Goal: Task Accomplishment & Management: Manage account settings

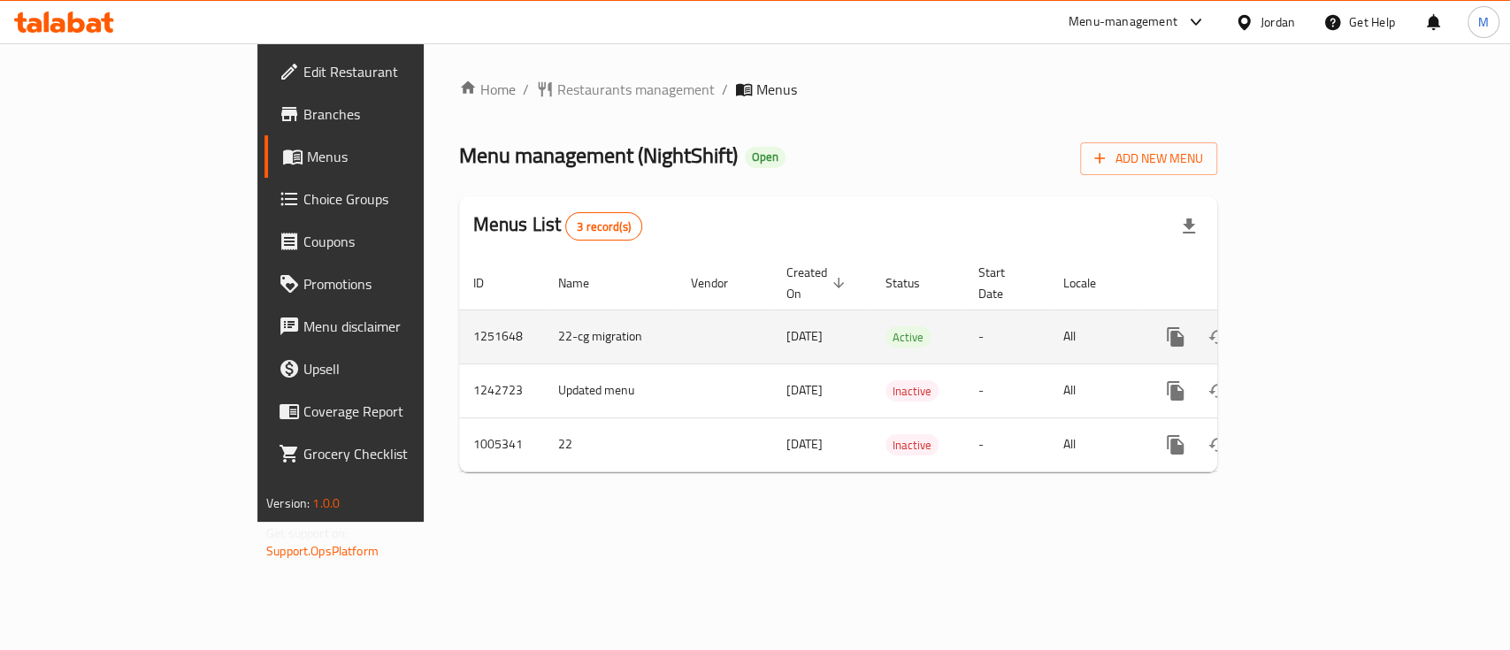
click at [1314, 326] on icon "enhanced table" at bounding box center [1303, 336] width 21 height 21
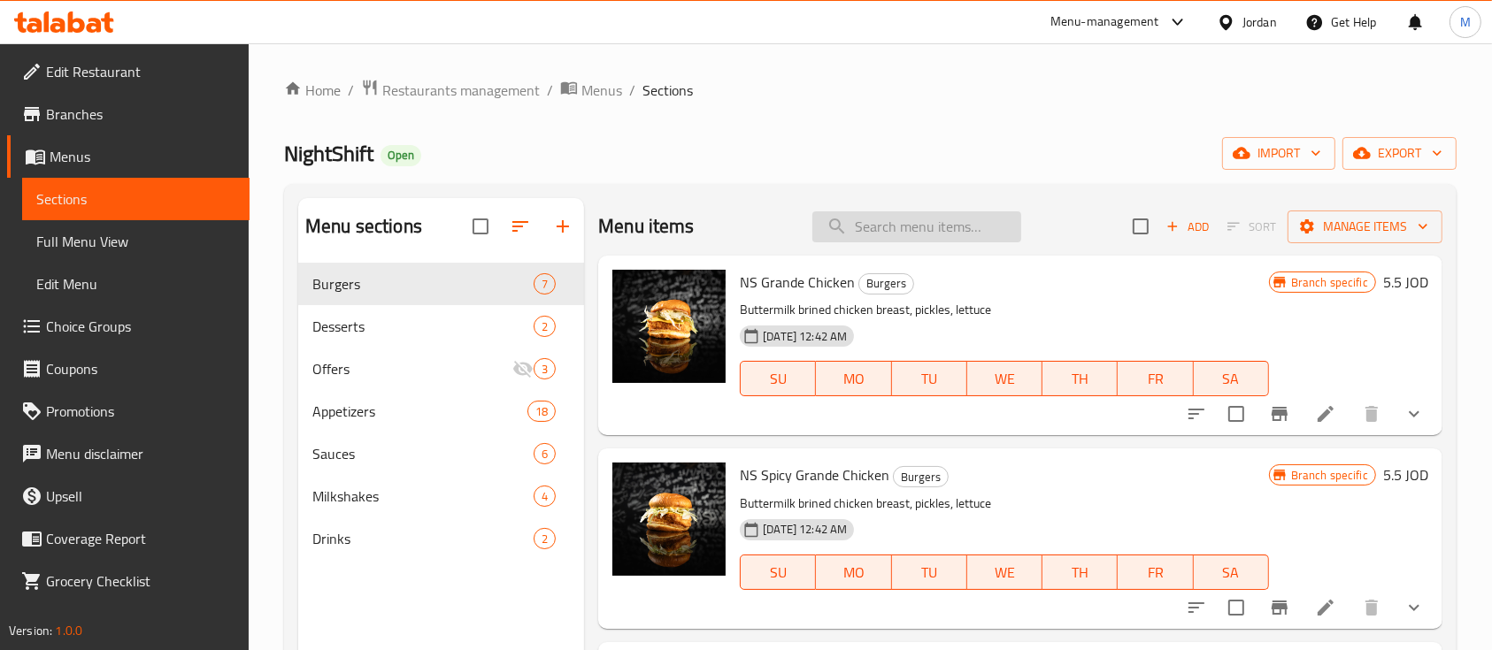
click at [912, 224] on input "search" at bounding box center [916, 226] width 209 height 31
paste input "thin cut fries"
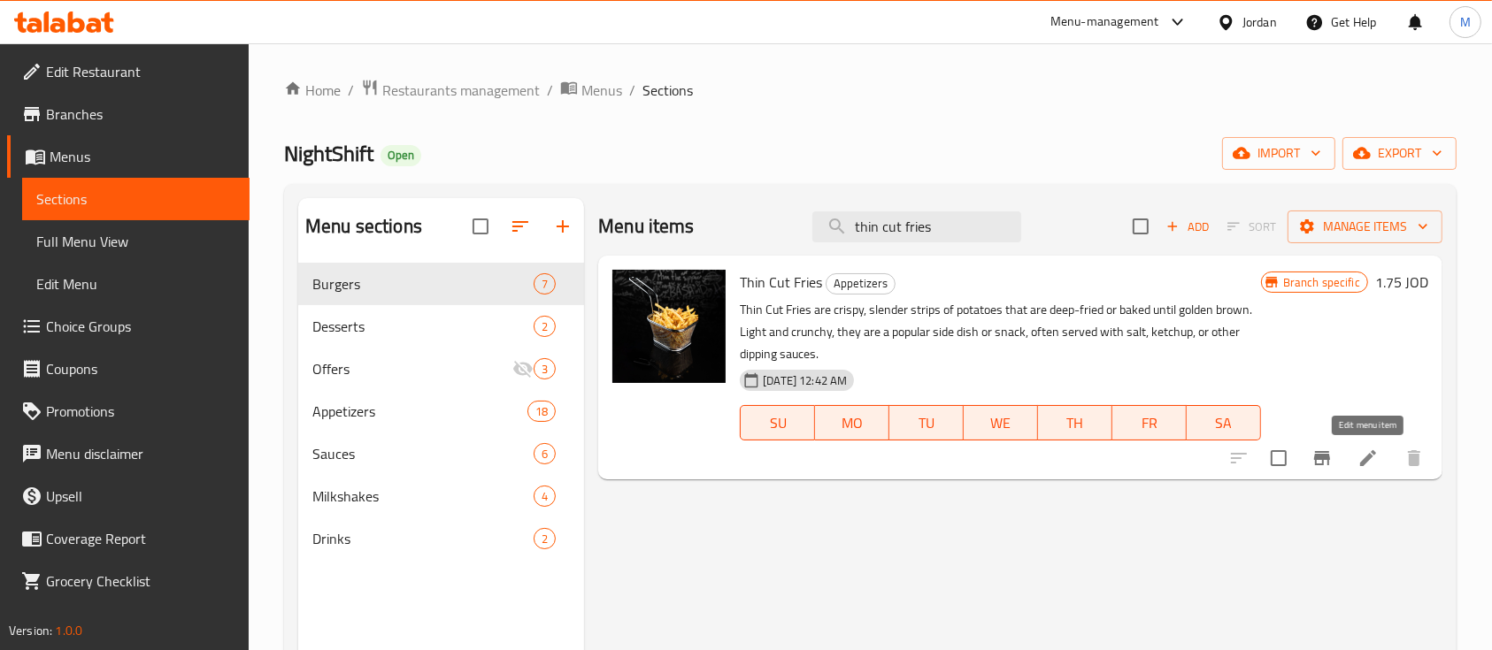
type input "thin cut fries"
click at [1366, 456] on icon at bounding box center [1367, 458] width 21 height 21
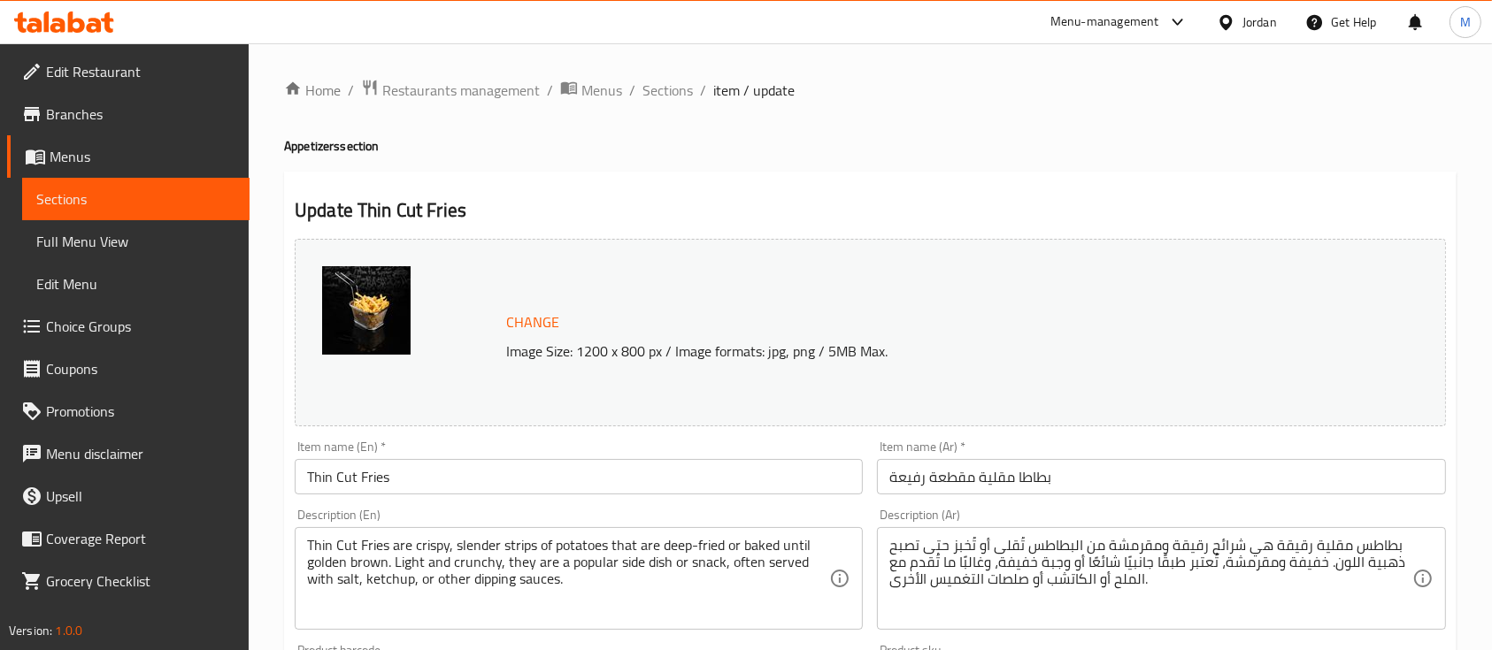
click at [617, 491] on input "Thin Cut Fries" at bounding box center [579, 476] width 568 height 35
click at [616, 490] on input "Thin Cut Fries" at bounding box center [579, 476] width 568 height 35
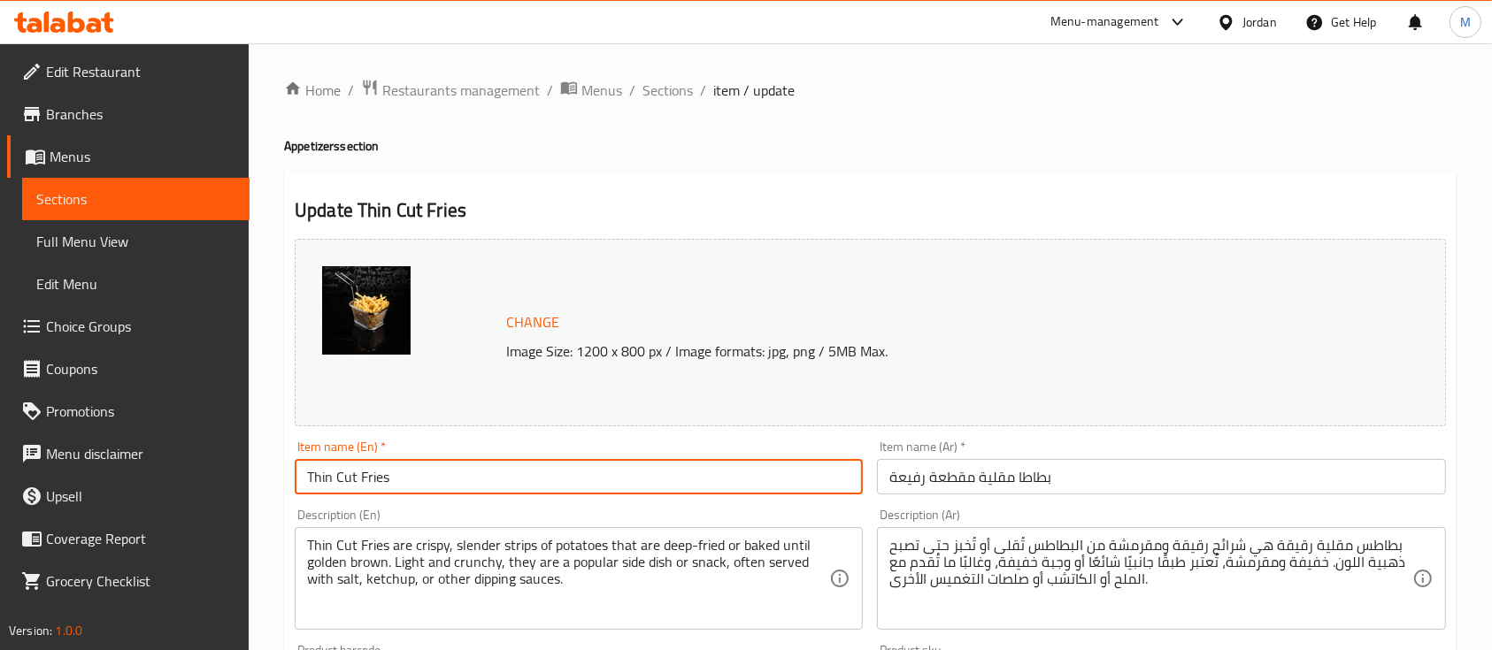
click at [616, 490] on input "Thin Cut Fries" at bounding box center [579, 476] width 568 height 35
paste input "crinkle cut f"
click at [616, 490] on input "Thin Cut crinkle cut fries" at bounding box center [579, 476] width 568 height 35
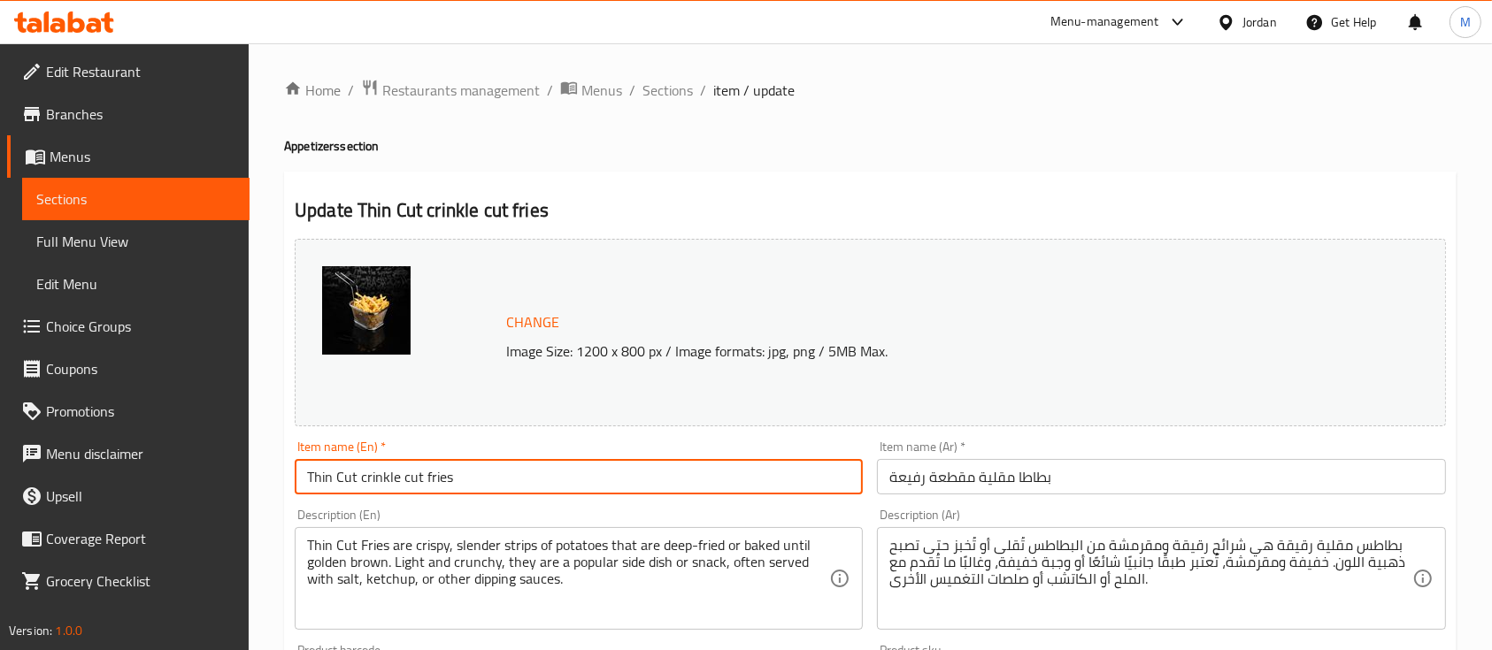
paste input "text"
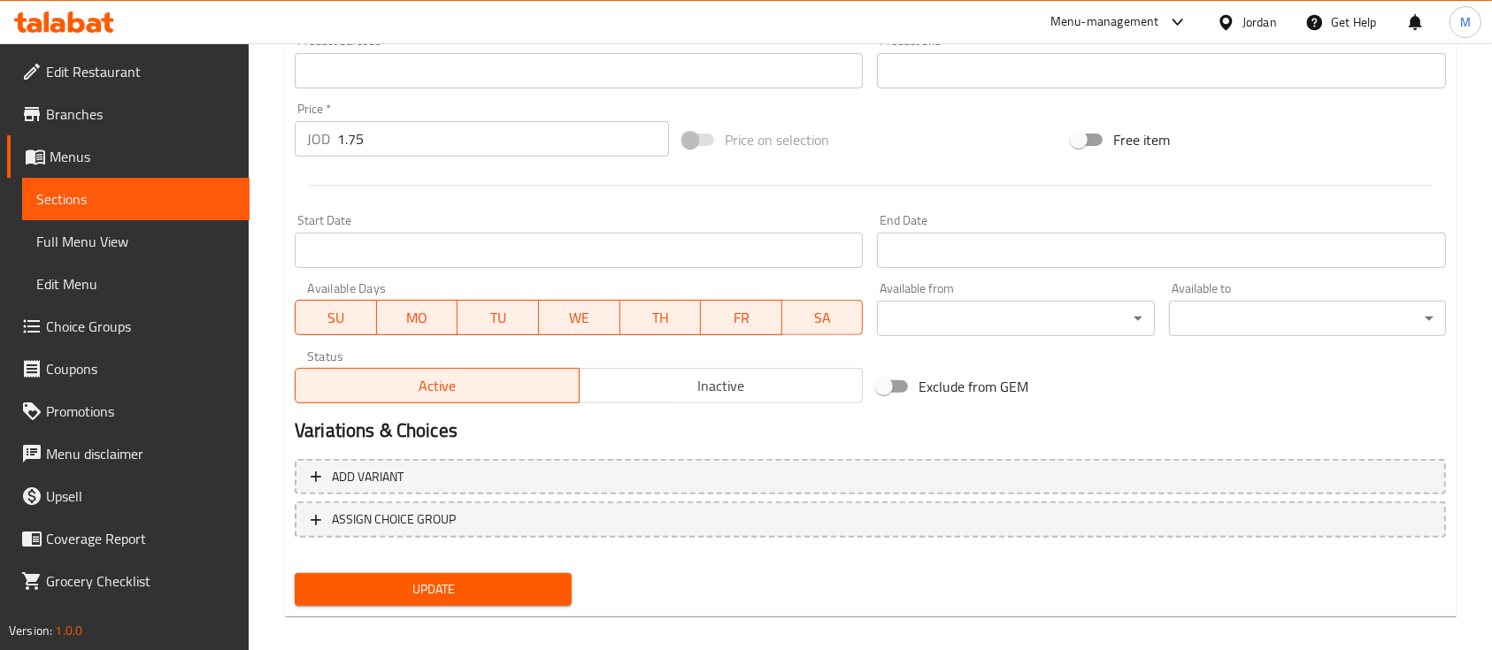
scroll to position [625, 0]
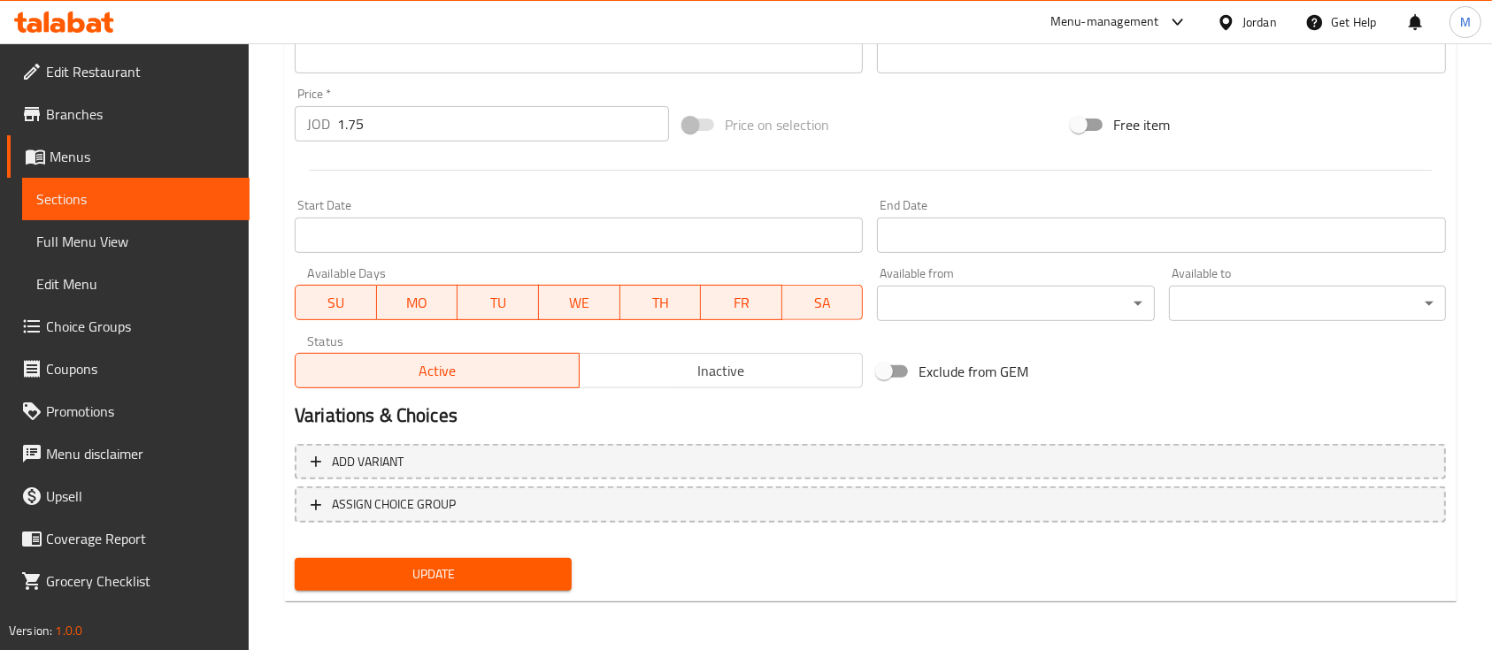
type input "crinkle cut fries"
click at [564, 564] on button "Update" at bounding box center [433, 574] width 277 height 33
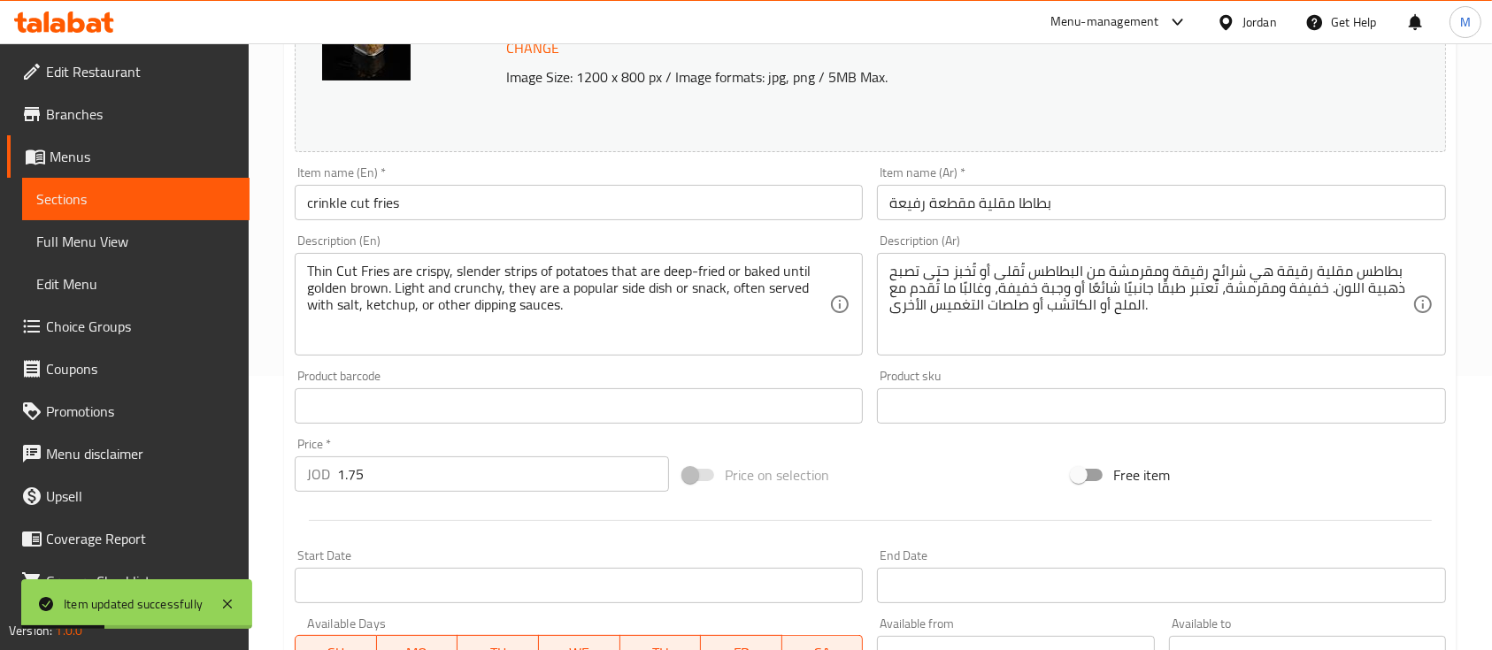
scroll to position [271, 0]
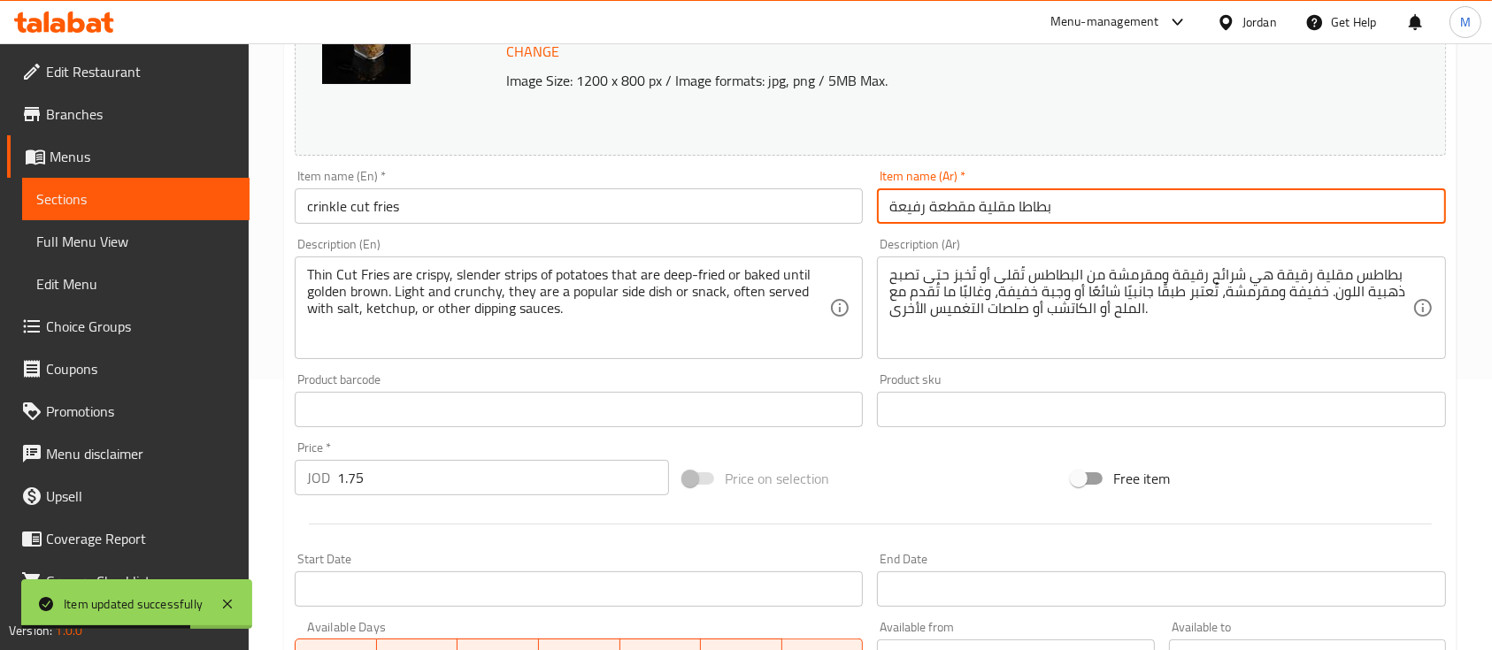
click at [929, 209] on input "بطاطا مقلية مقطعة رفيعة" at bounding box center [1161, 205] width 568 height 35
drag, startPoint x: 976, startPoint y: 209, endPoint x: 870, endPoint y: 204, distance: 106.3
click at [870, 204] on div "Item name (Ar)   * بطاطا مقلية مقطعة رفيعة Item name (Ar) *" at bounding box center [1161, 197] width 582 height 68
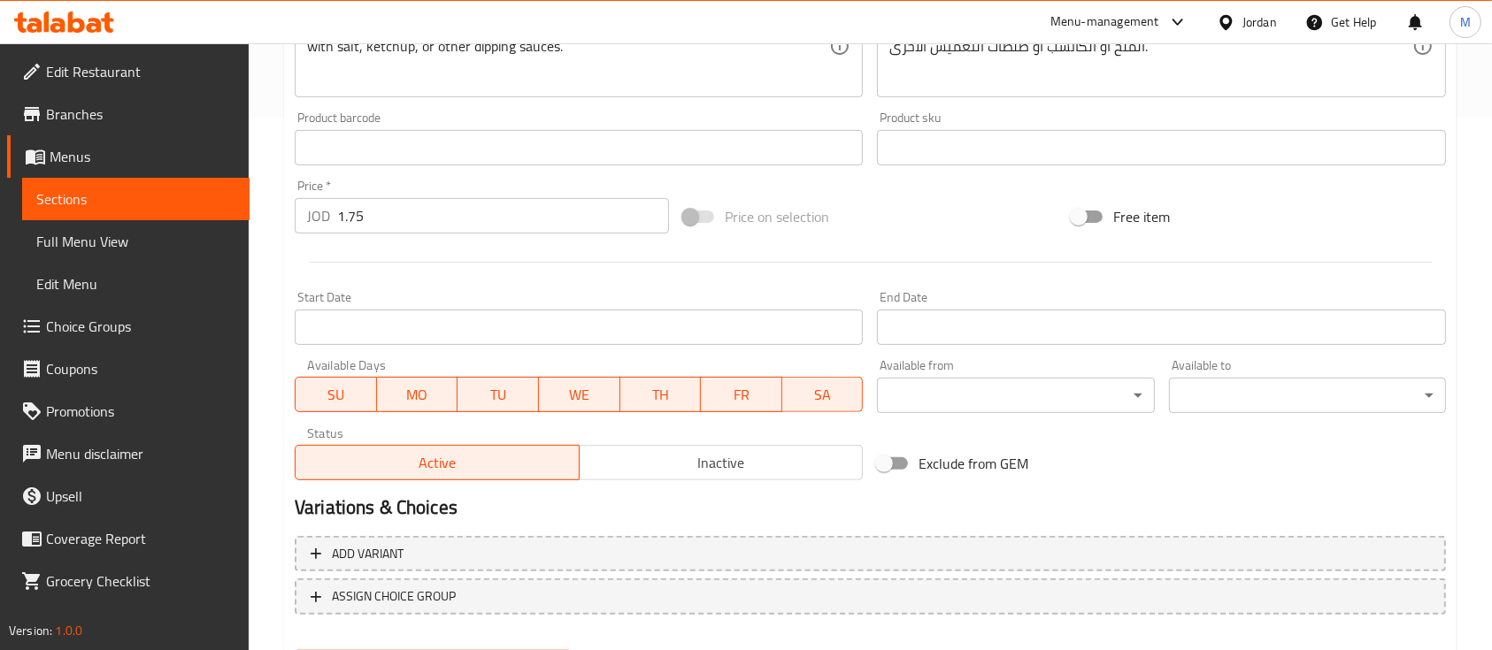
scroll to position [625, 0]
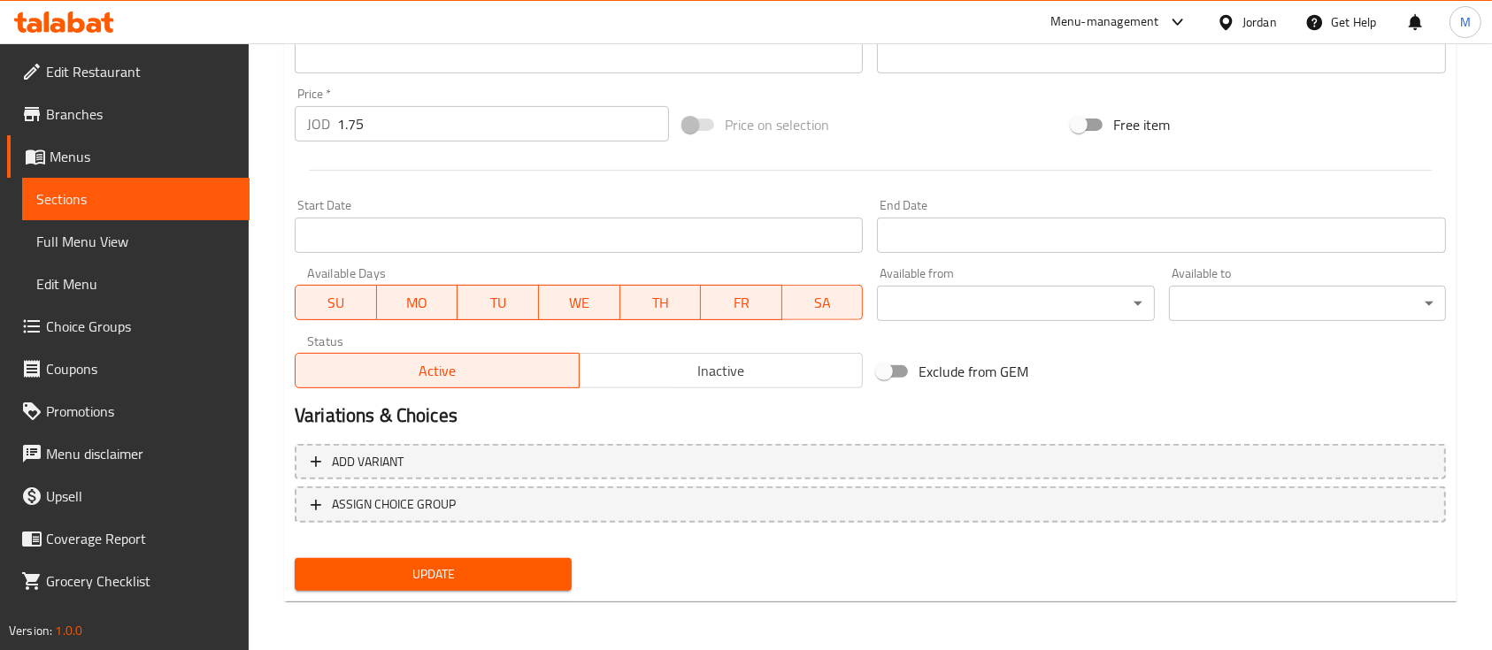
type input "بطاطا مقلية مموجة"
click at [540, 566] on span "Update" at bounding box center [433, 575] width 249 height 22
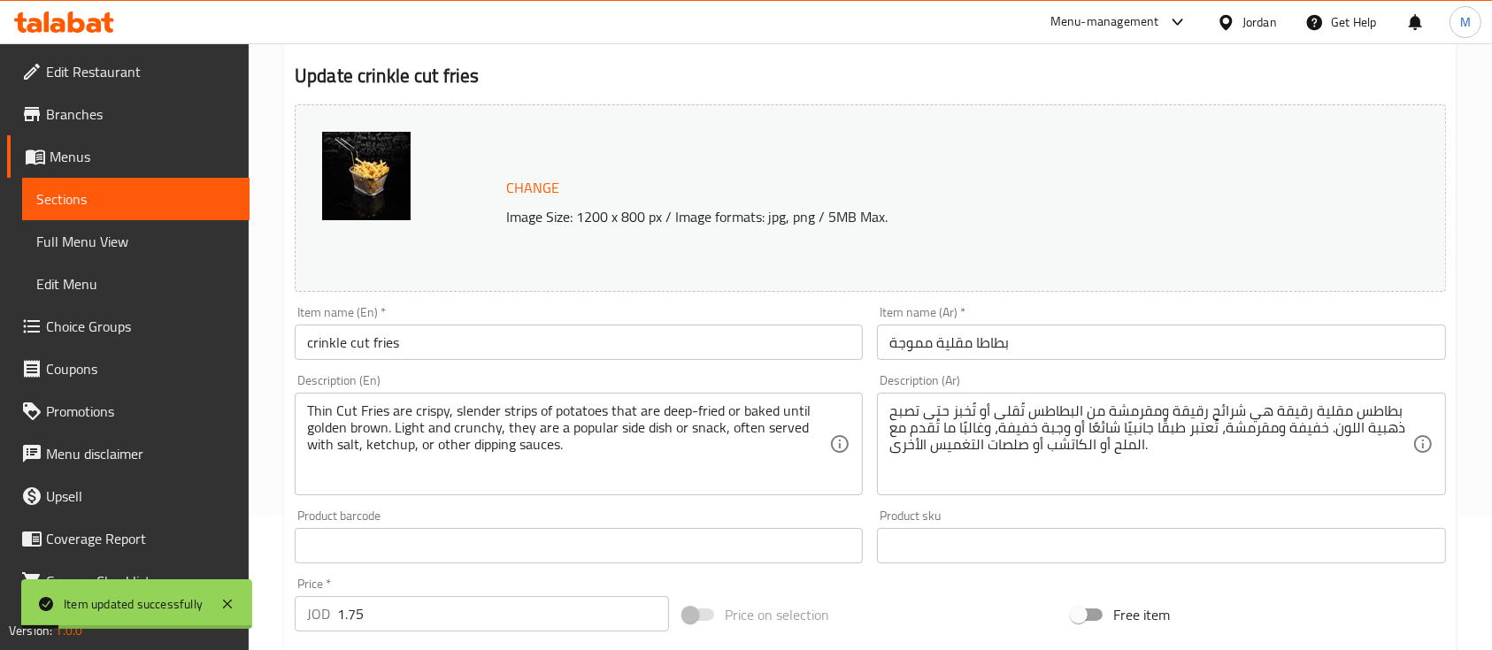
scroll to position [0, 0]
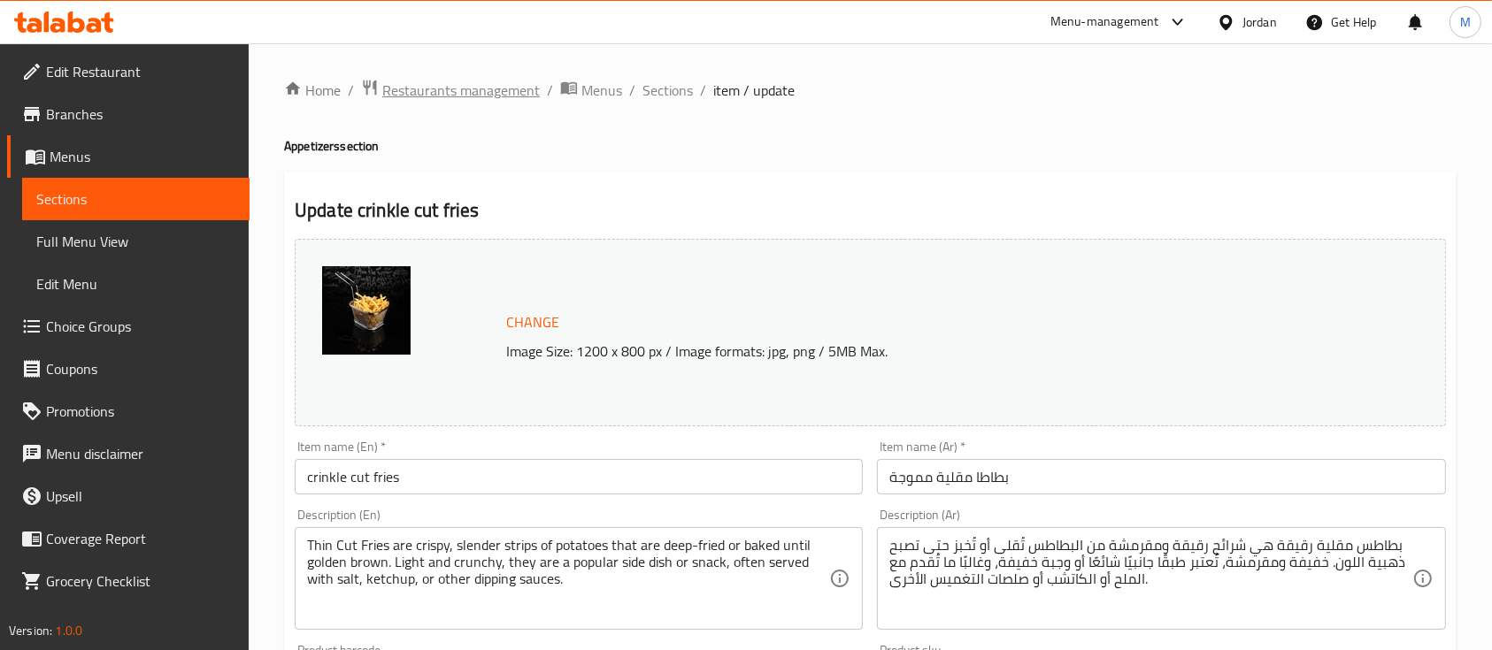
click at [427, 80] on span "Restaurants management" at bounding box center [460, 90] width 157 height 21
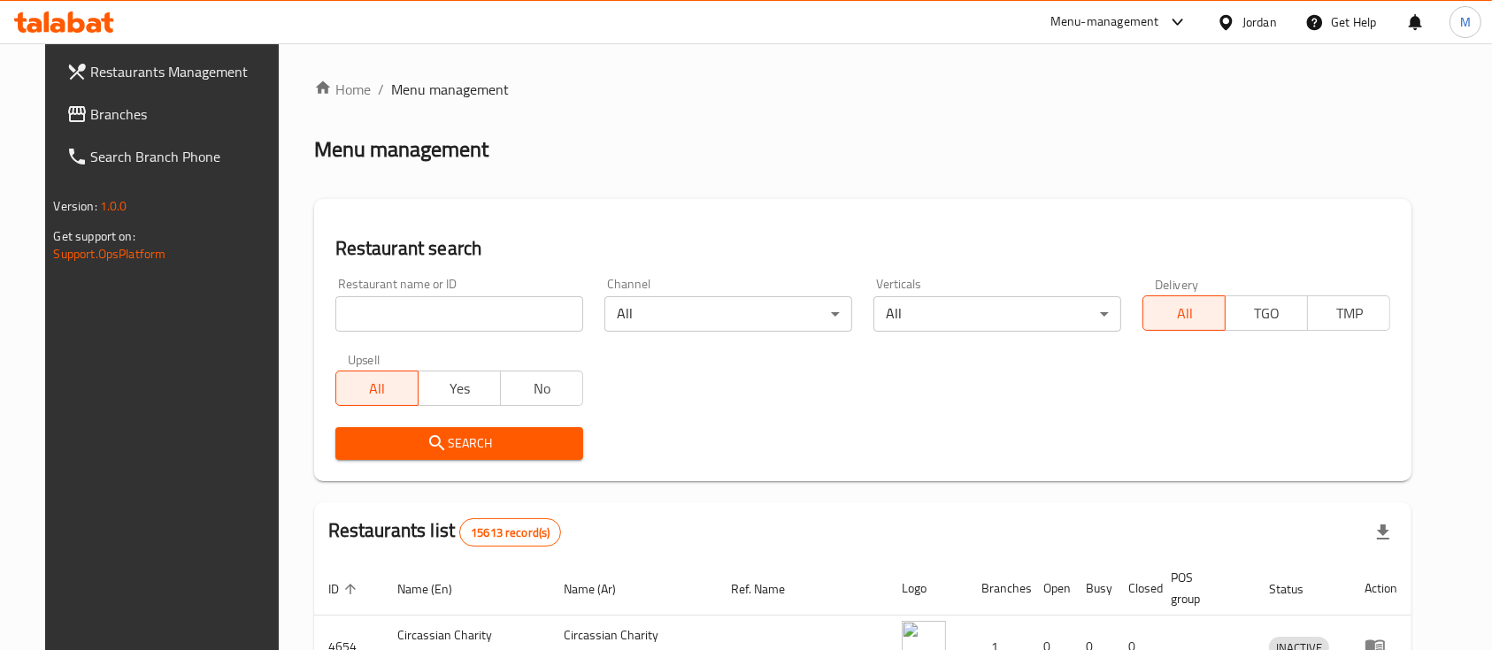
click at [511, 319] on input "search" at bounding box center [459, 313] width 248 height 35
type input "base"
drag, startPoint x: 438, startPoint y: 447, endPoint x: 433, endPoint y: 428, distance: 19.3
click at [438, 443] on span "Search" at bounding box center [458, 444] width 219 height 22
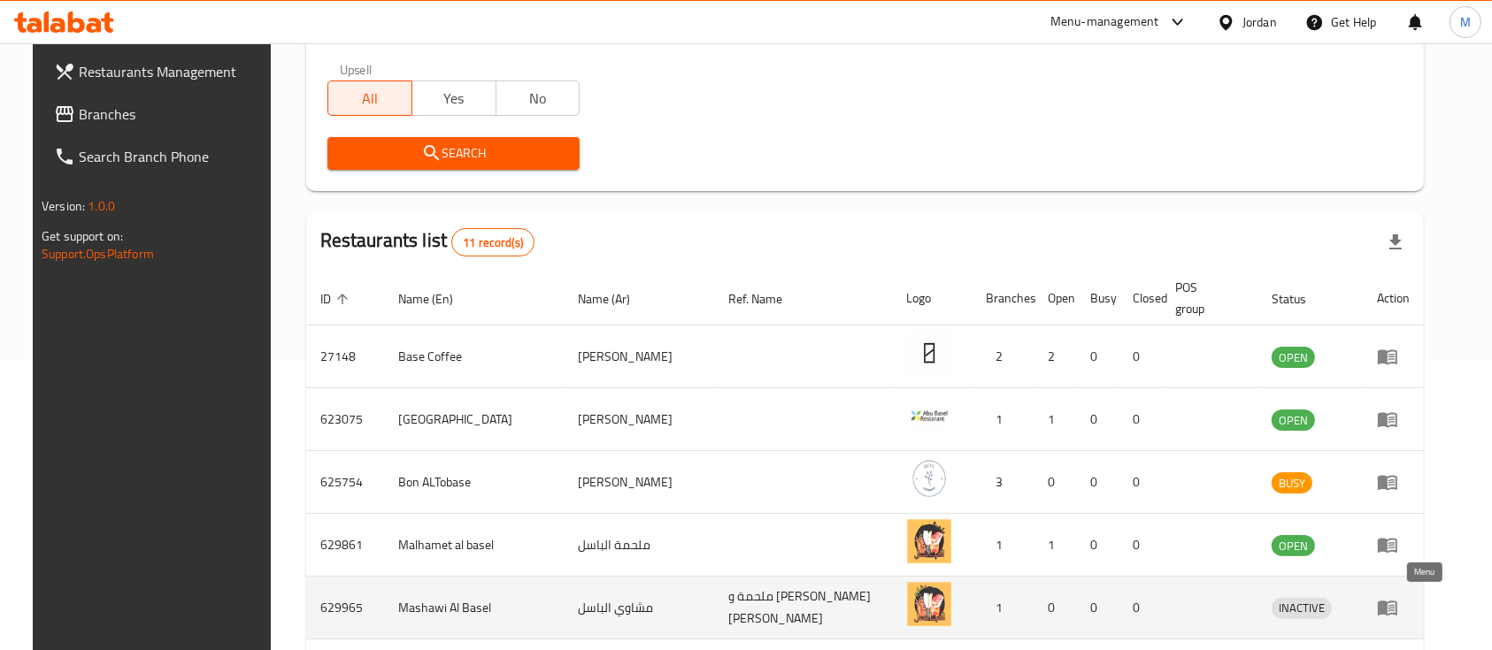
scroll to position [354, 0]
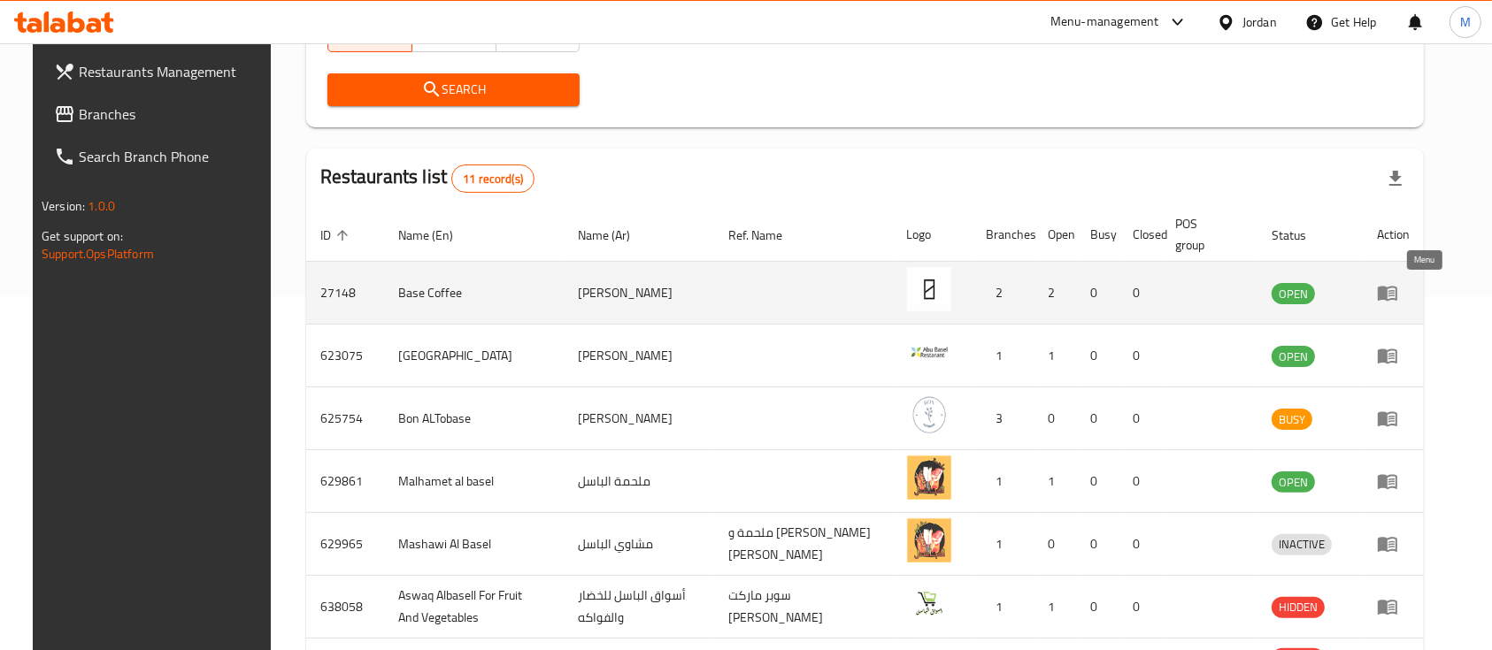
click at [1398, 301] on icon "enhanced table" at bounding box center [1387, 292] width 21 height 21
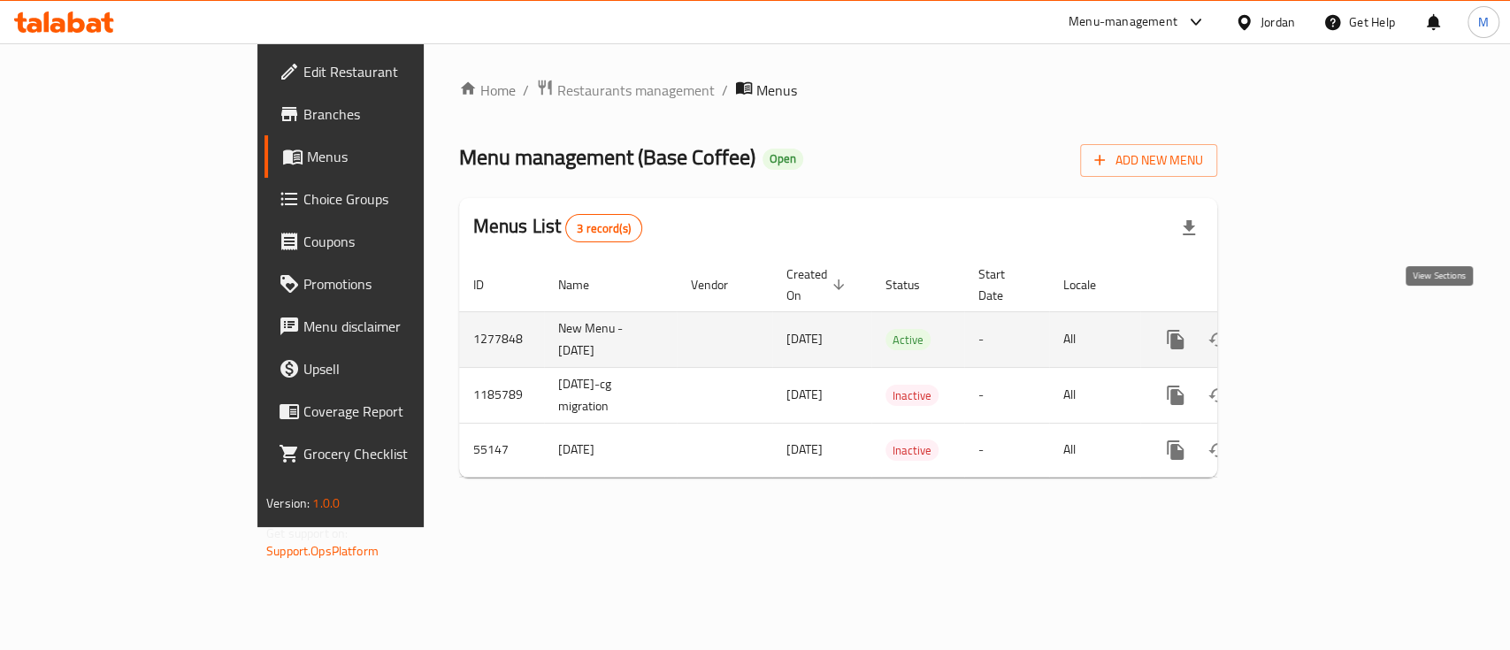
click at [1314, 329] on icon "enhanced table" at bounding box center [1303, 339] width 21 height 21
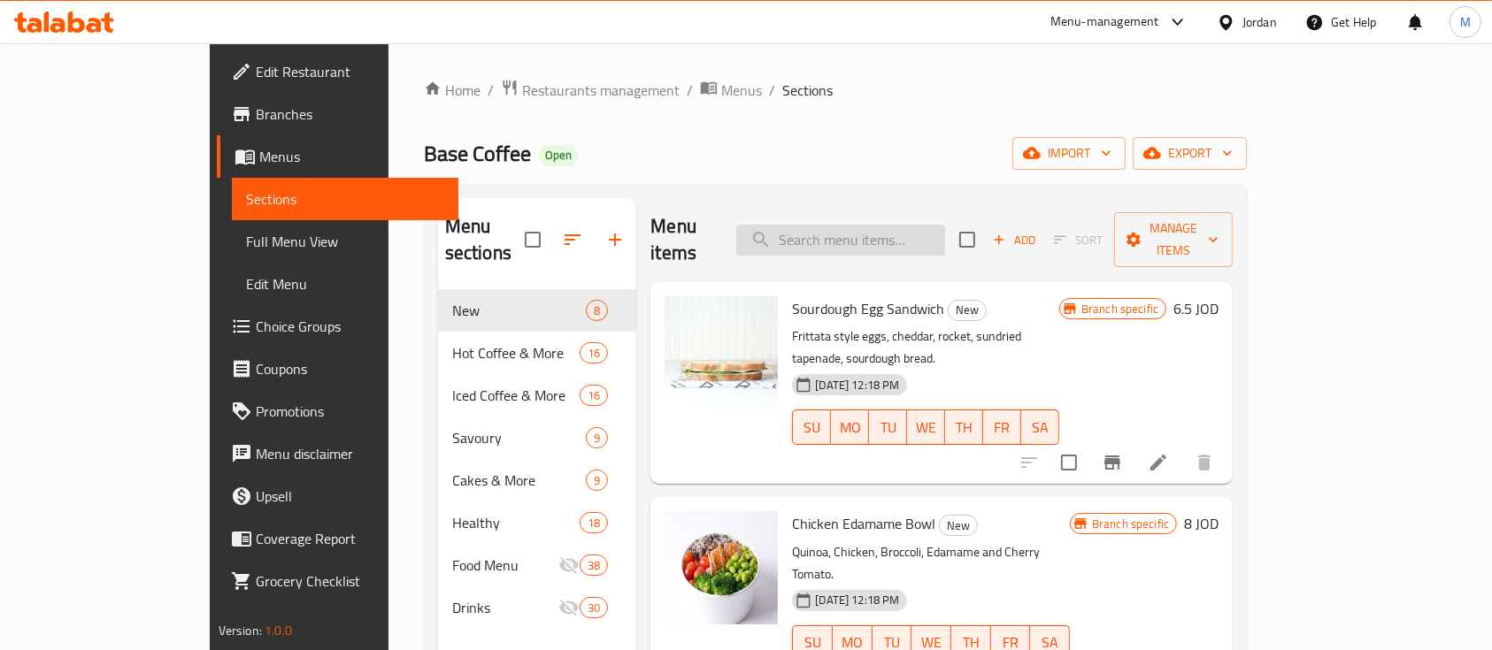
click at [863, 237] on input "search" at bounding box center [840, 240] width 209 height 31
paste input "Tuna avocado"
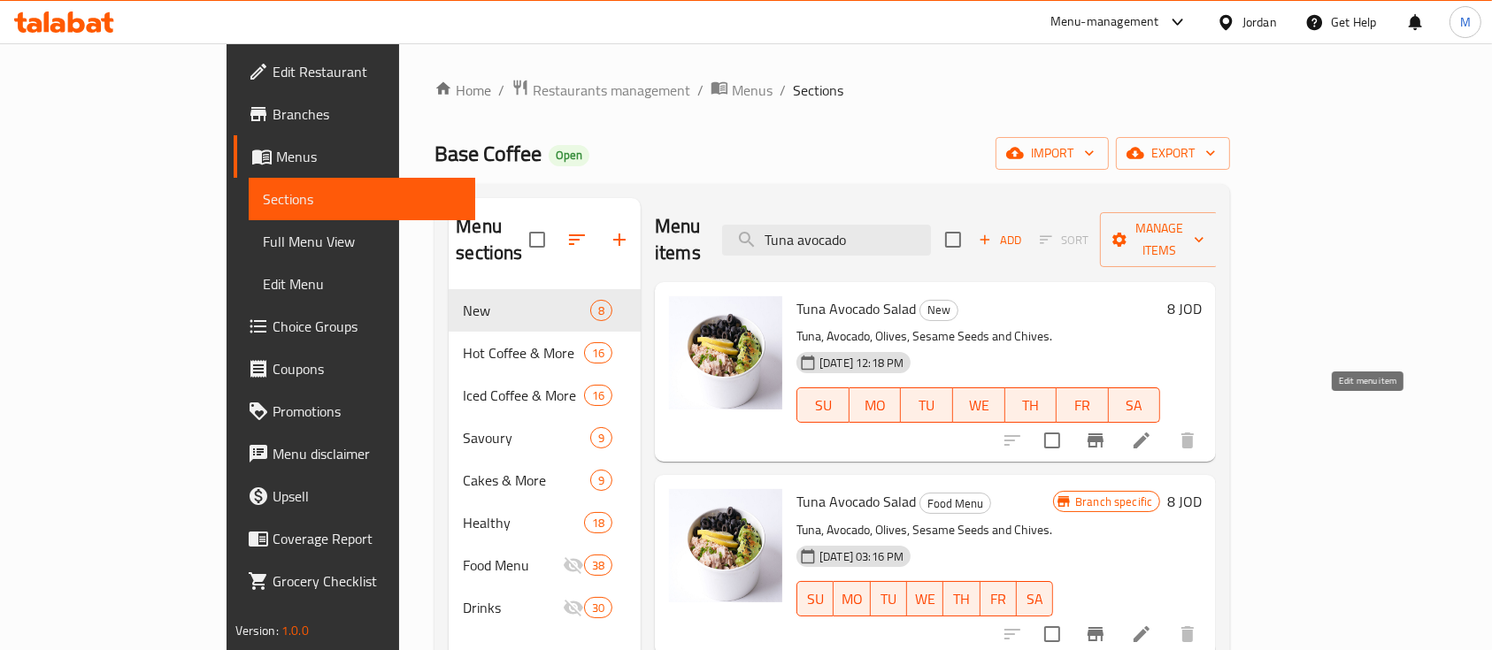
type input "Tuna avocado"
click at [1149, 433] on icon at bounding box center [1141, 441] width 16 height 16
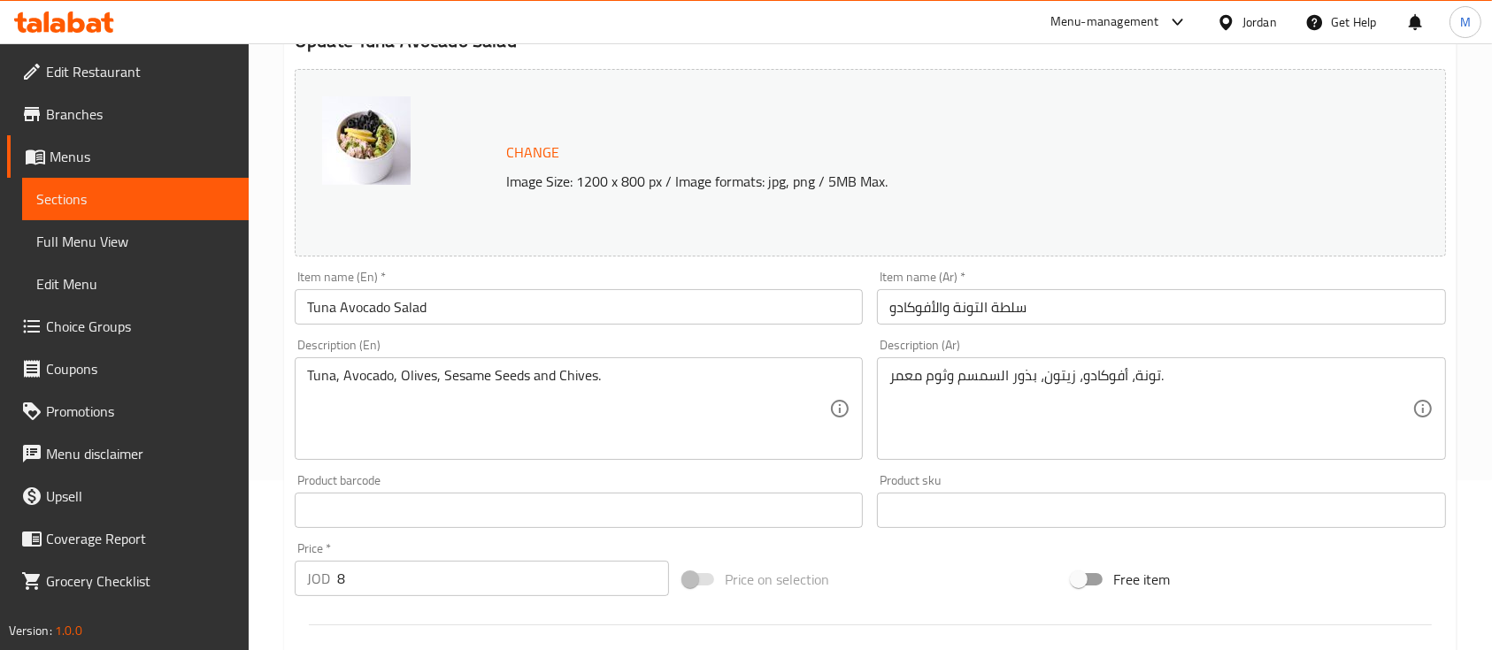
scroll to position [354, 0]
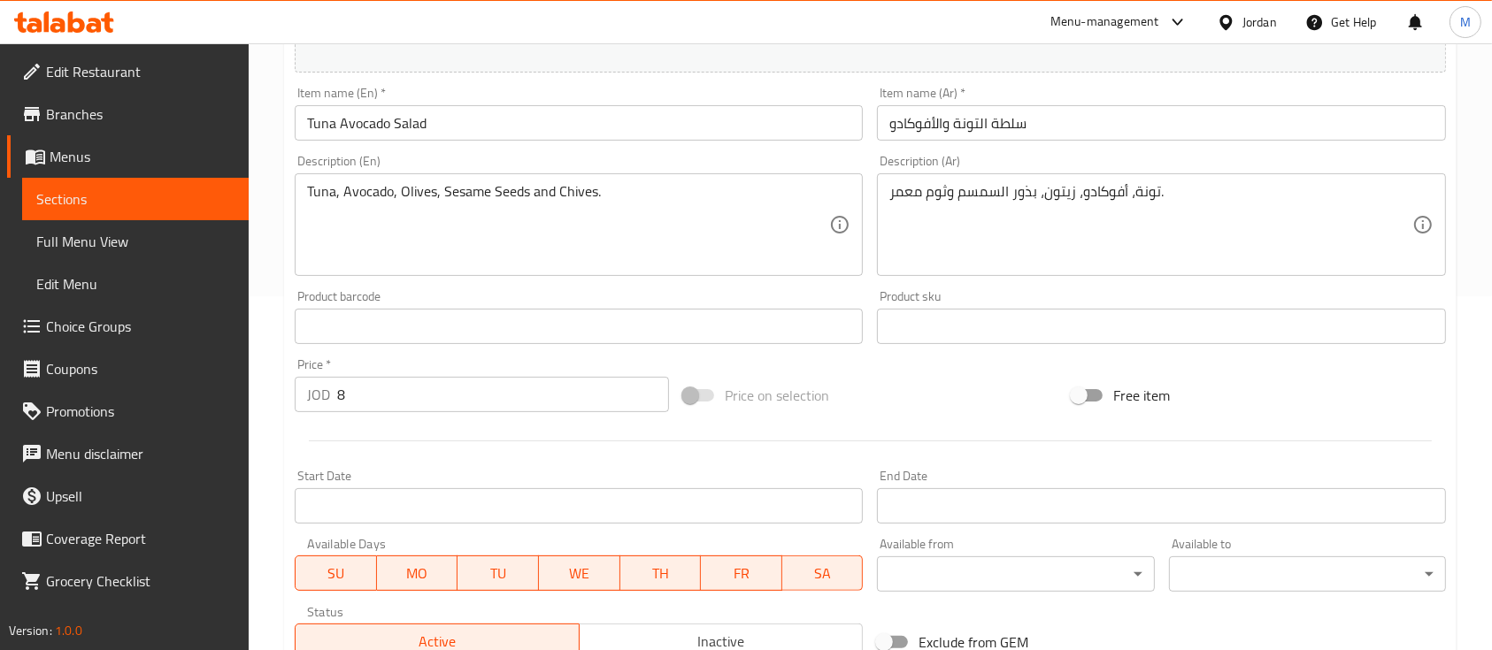
click at [463, 392] on input "8" at bounding box center [503, 394] width 332 height 35
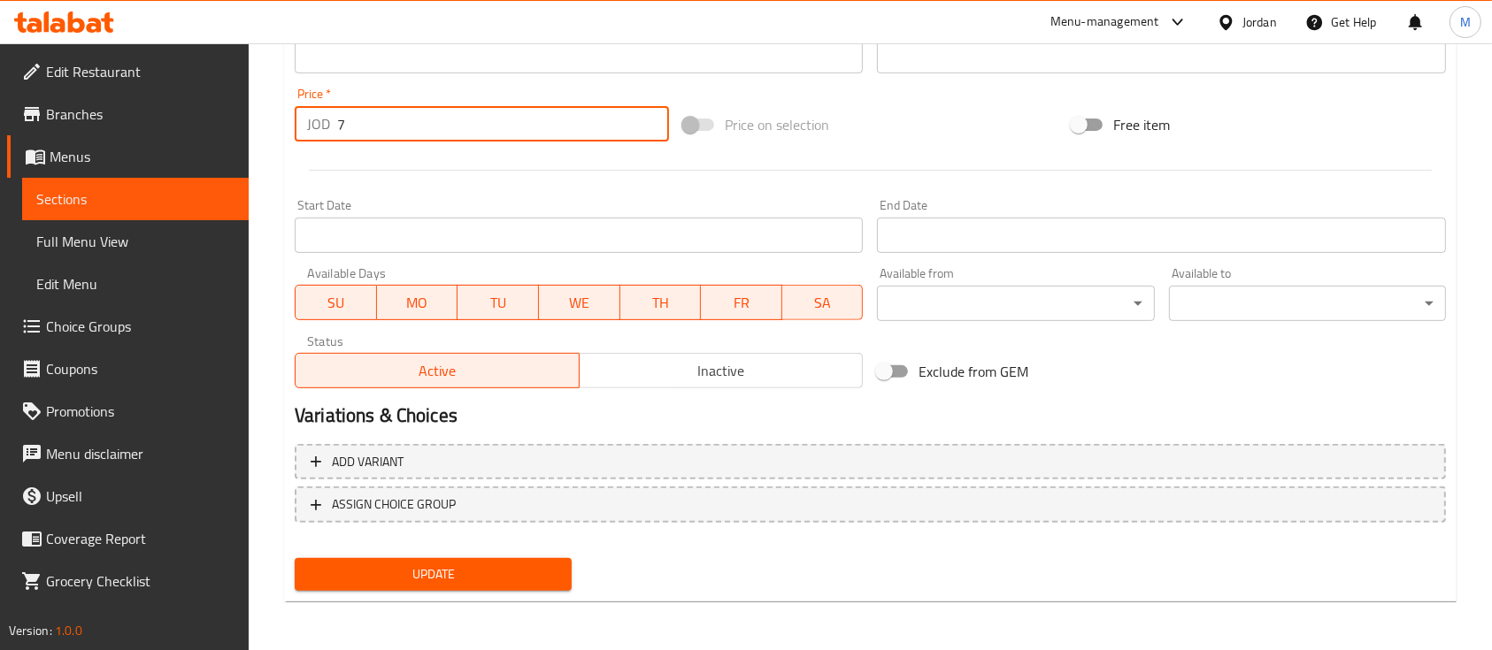
type input "7"
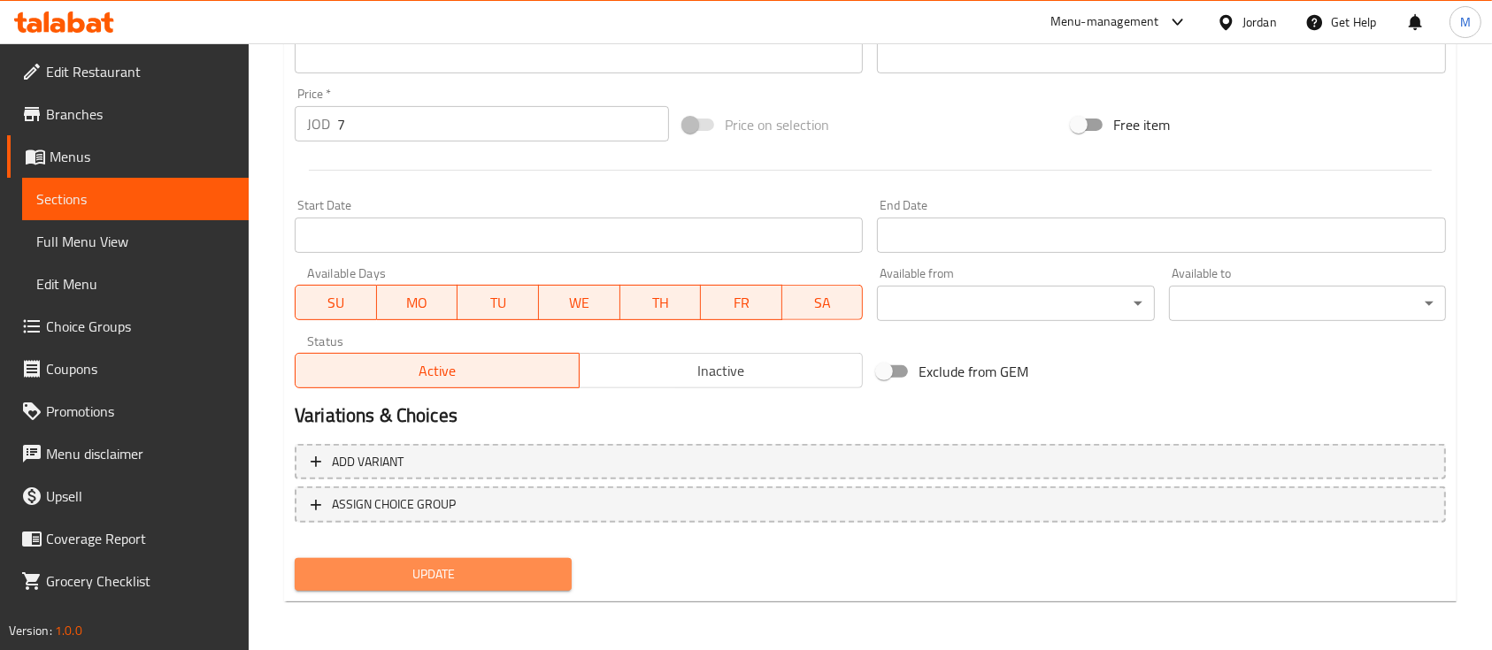
click at [495, 581] on span "Update" at bounding box center [433, 575] width 249 height 22
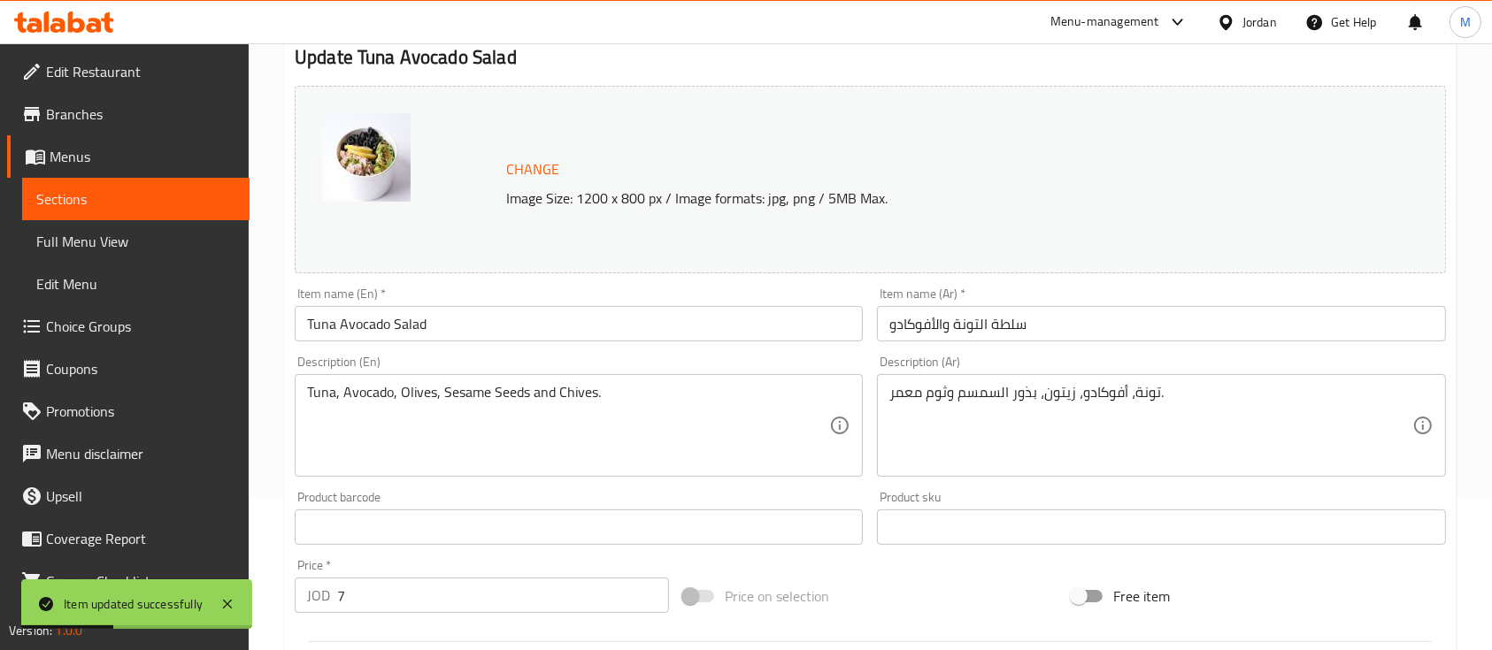
scroll to position [0, 0]
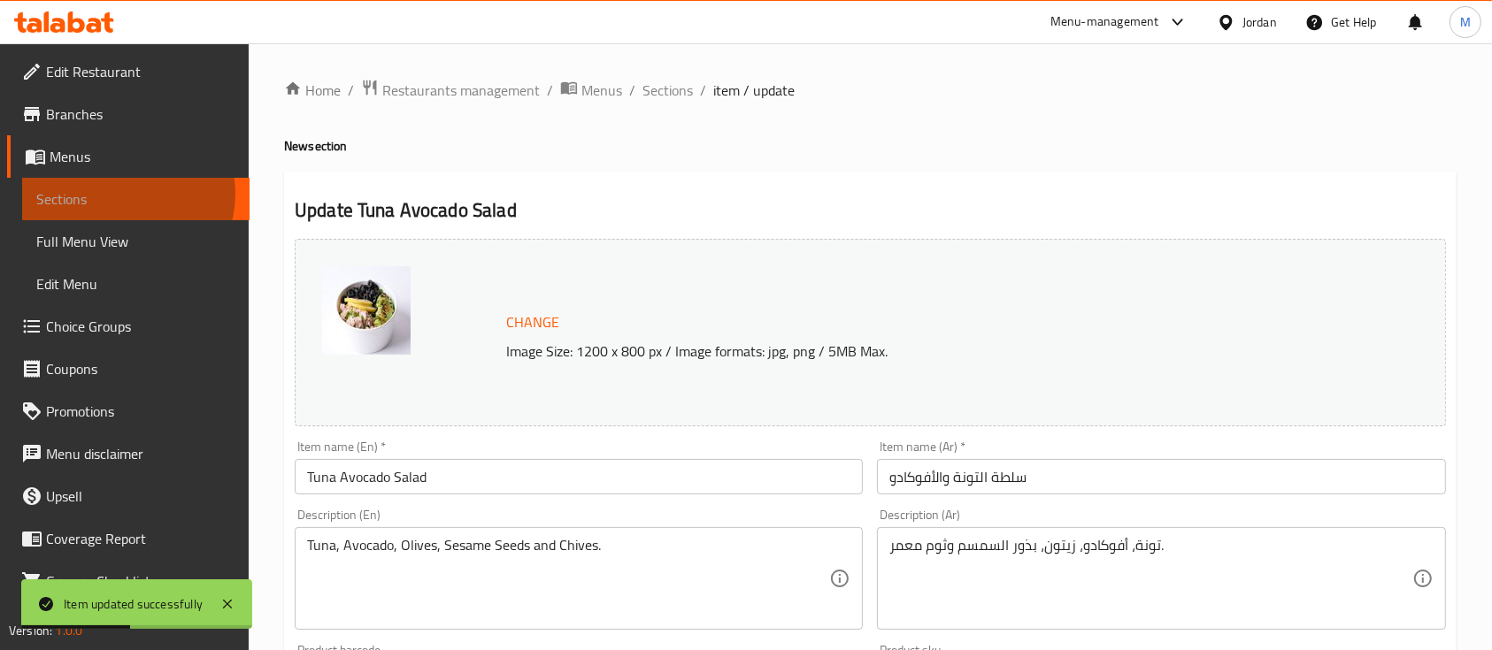
click at [122, 194] on span "Sections" at bounding box center [135, 198] width 199 height 21
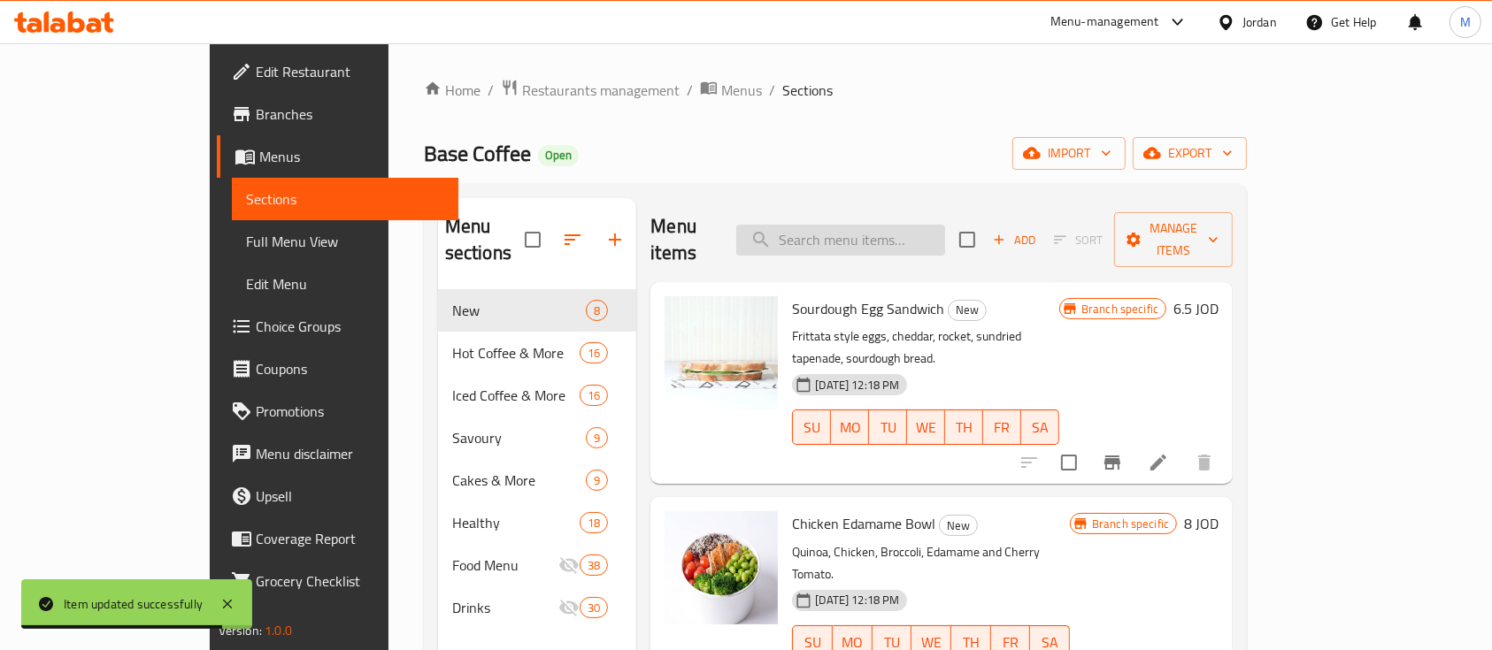
click at [932, 228] on input "search" at bounding box center [840, 240] width 209 height 31
paste input "Tuna avocado"
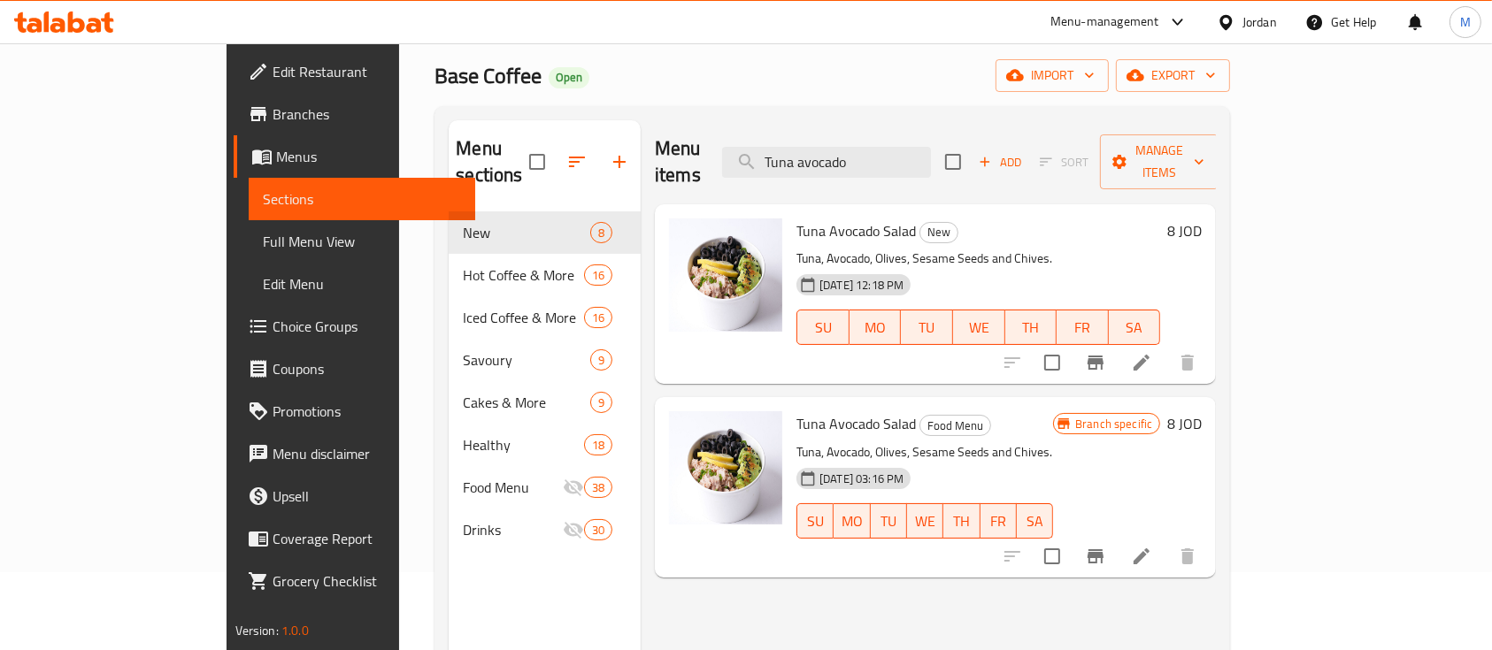
scroll to position [118, 0]
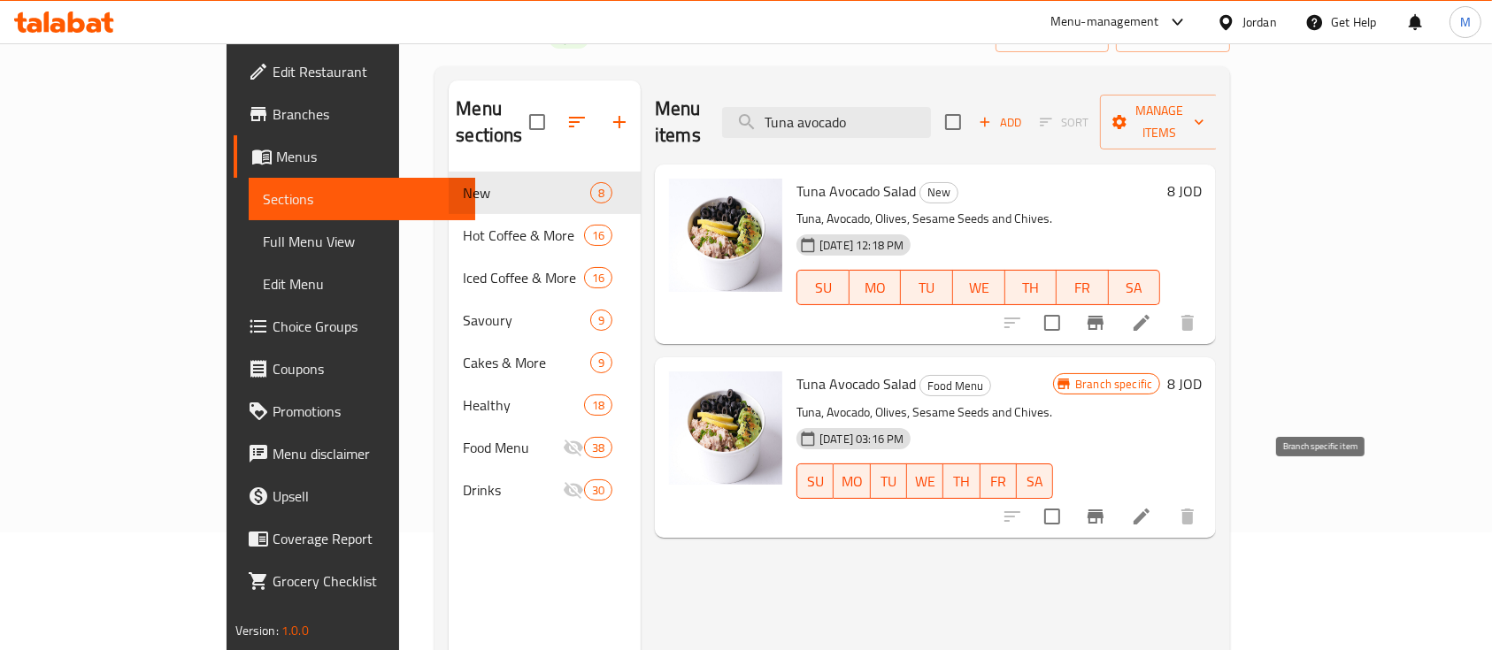
type input "Tuna avocado"
click at [1117, 495] on button "Branch-specific-item" at bounding box center [1095, 516] width 42 height 42
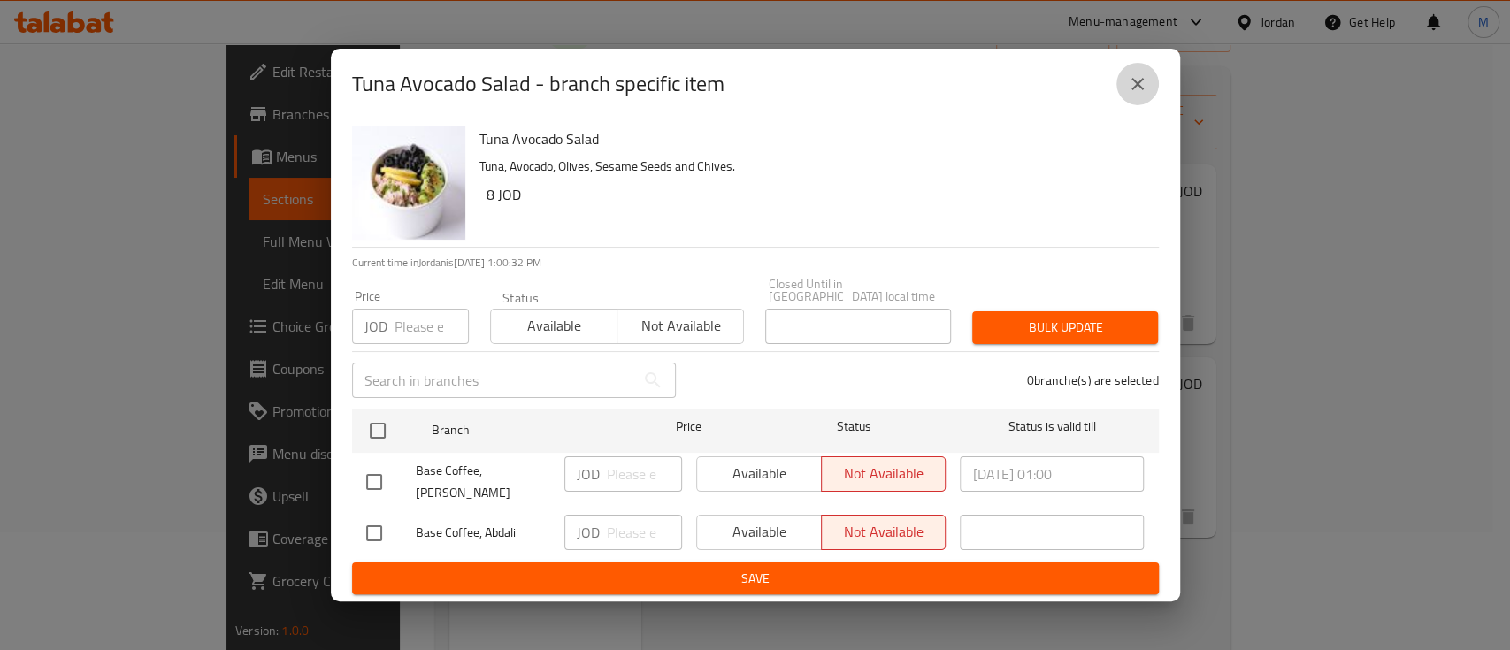
click at [1141, 91] on icon "close" at bounding box center [1137, 83] width 21 height 21
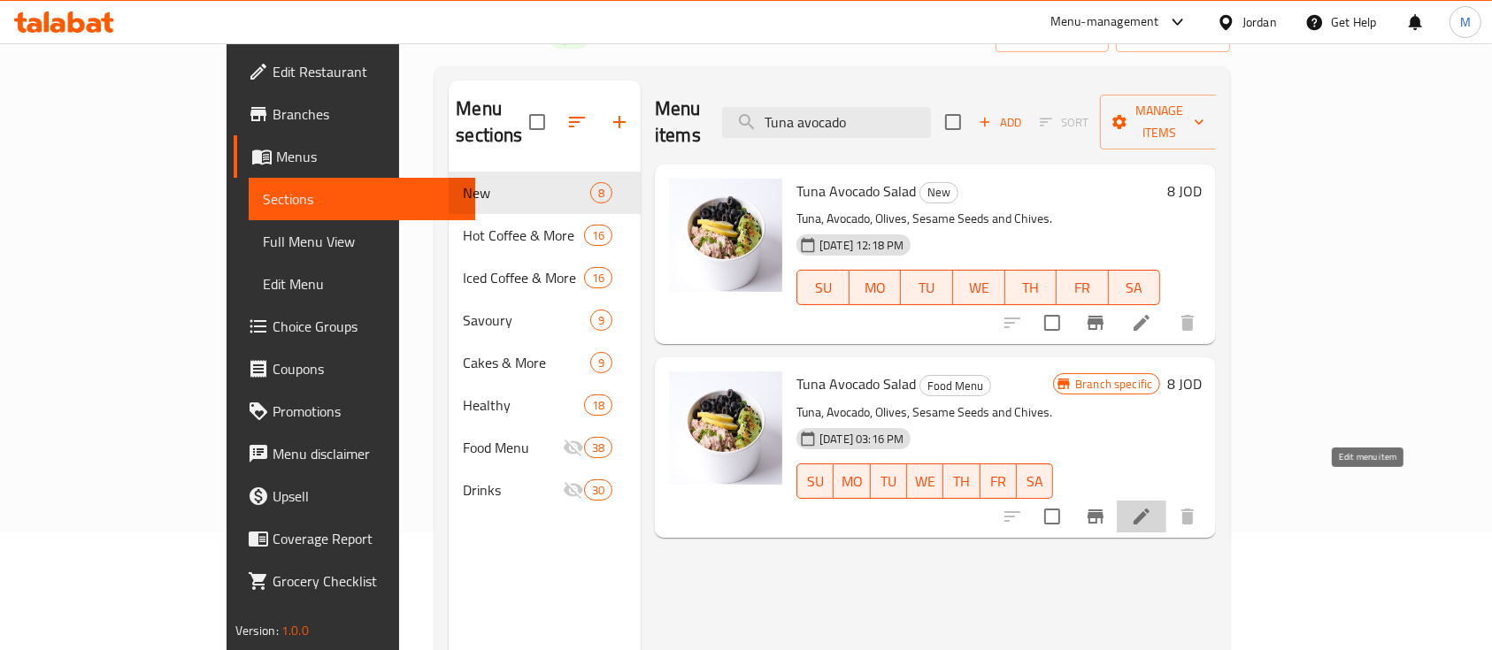
click at [1152, 506] on icon at bounding box center [1141, 516] width 21 height 21
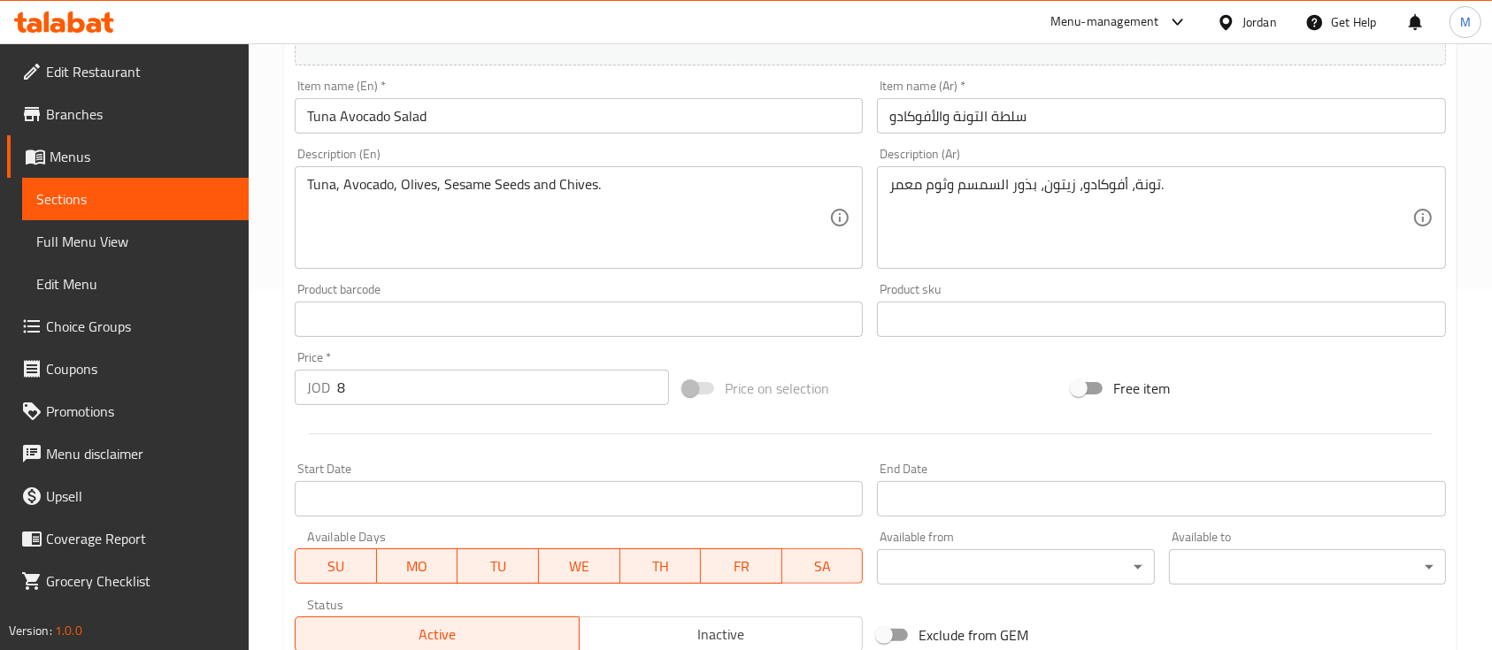
scroll to position [589, 0]
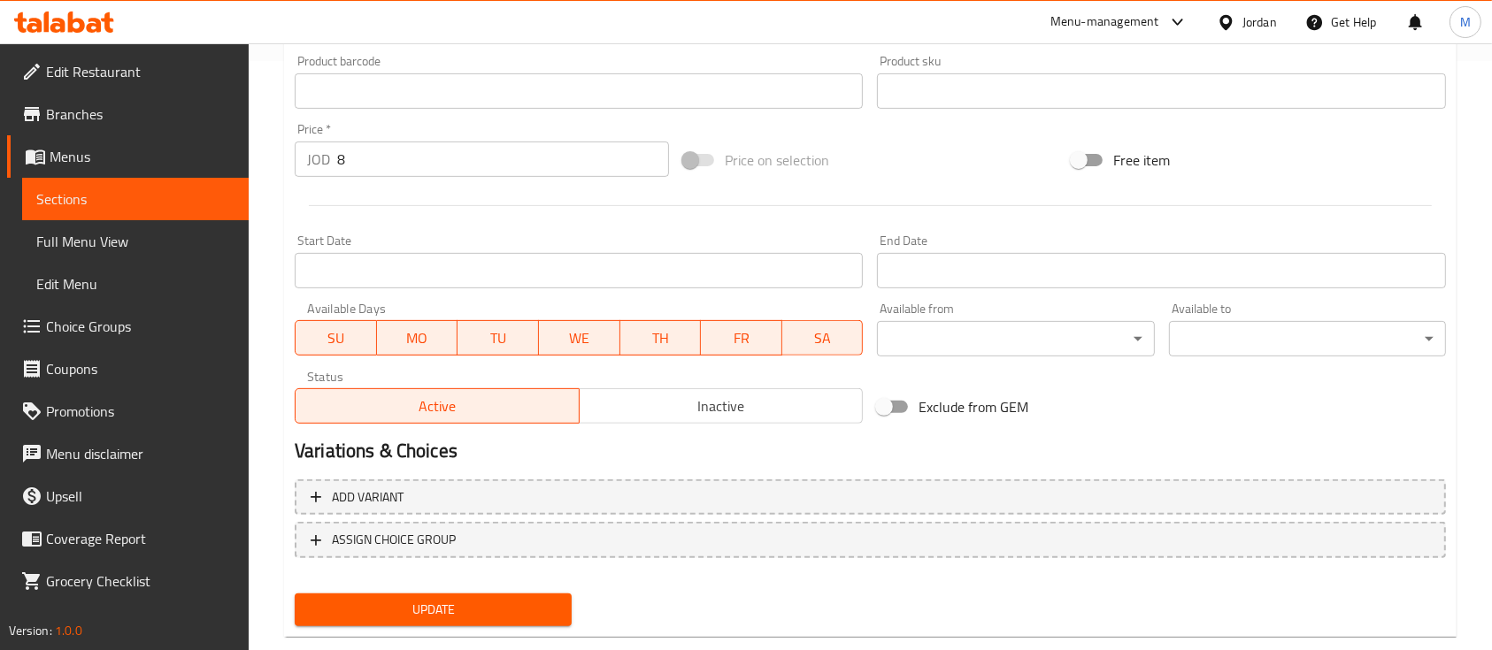
click at [703, 408] on span "Inactive" at bounding box center [722, 407] width 270 height 26
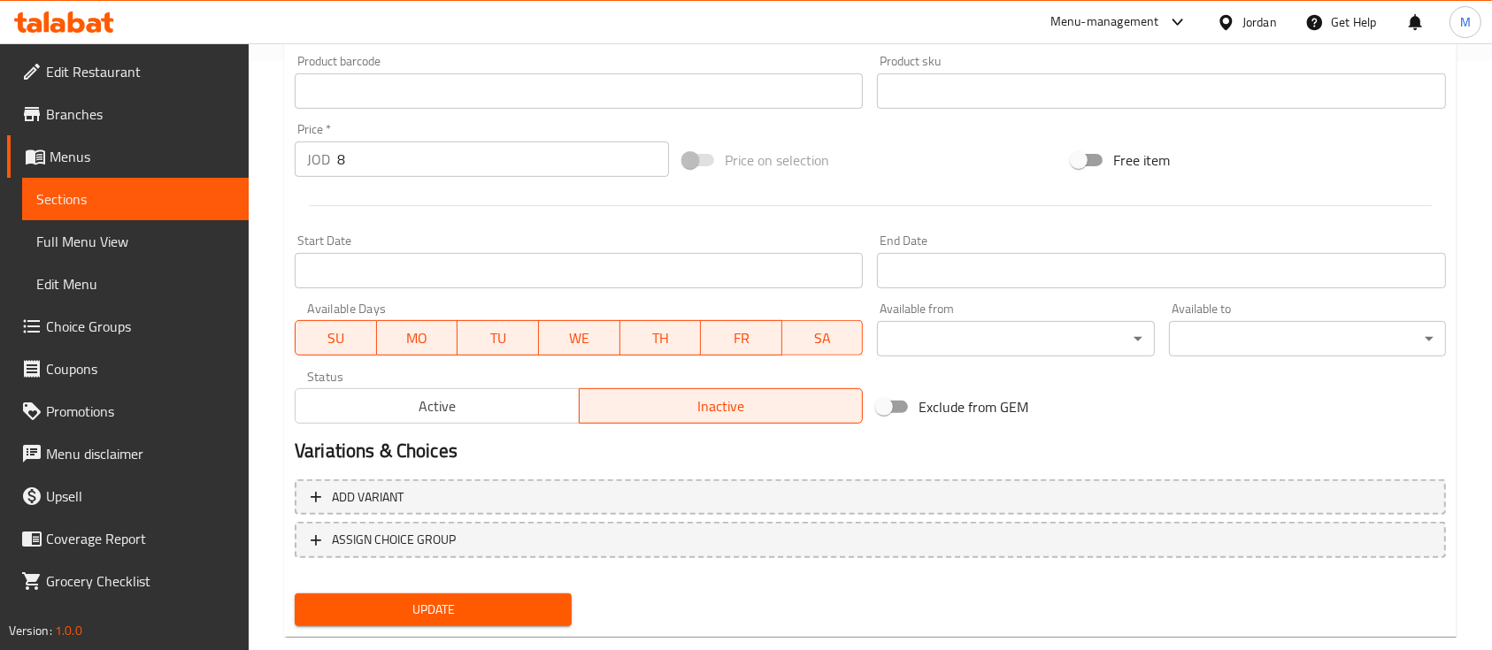
click at [510, 604] on span "Update" at bounding box center [433, 610] width 249 height 22
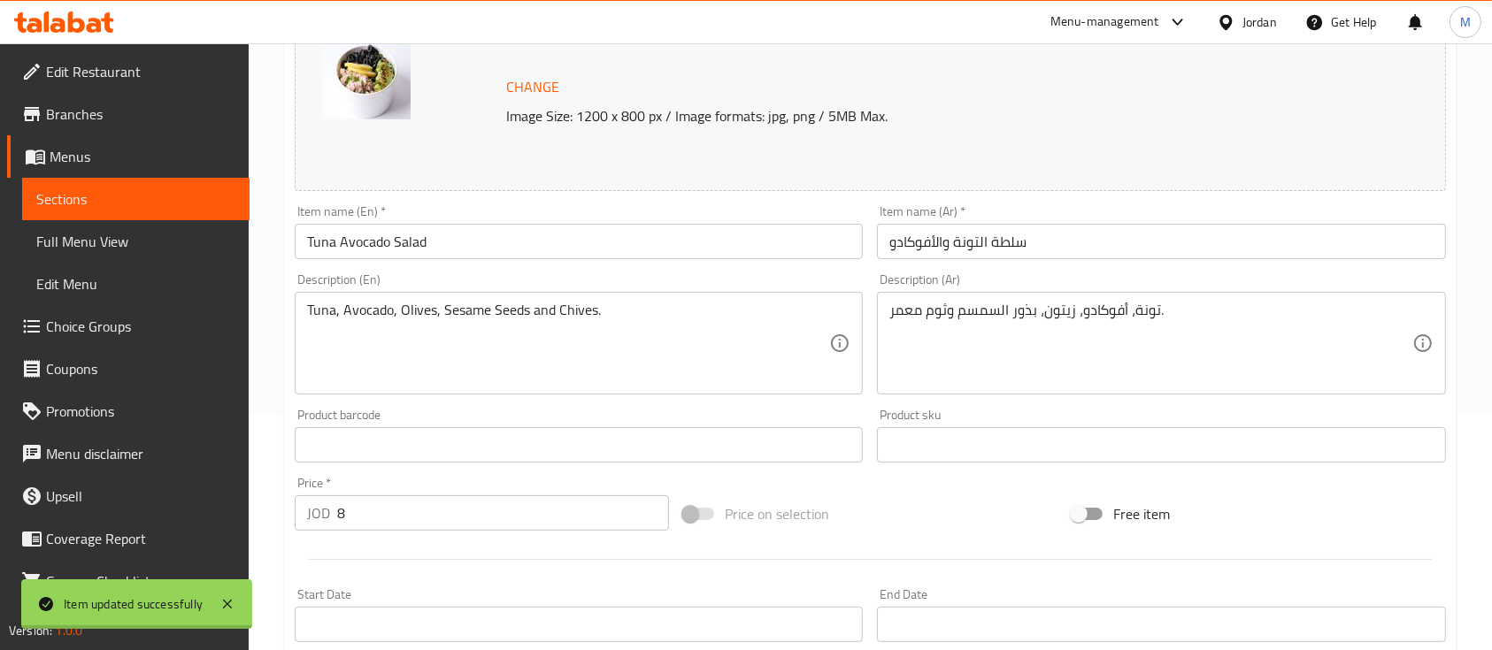
scroll to position [118, 0]
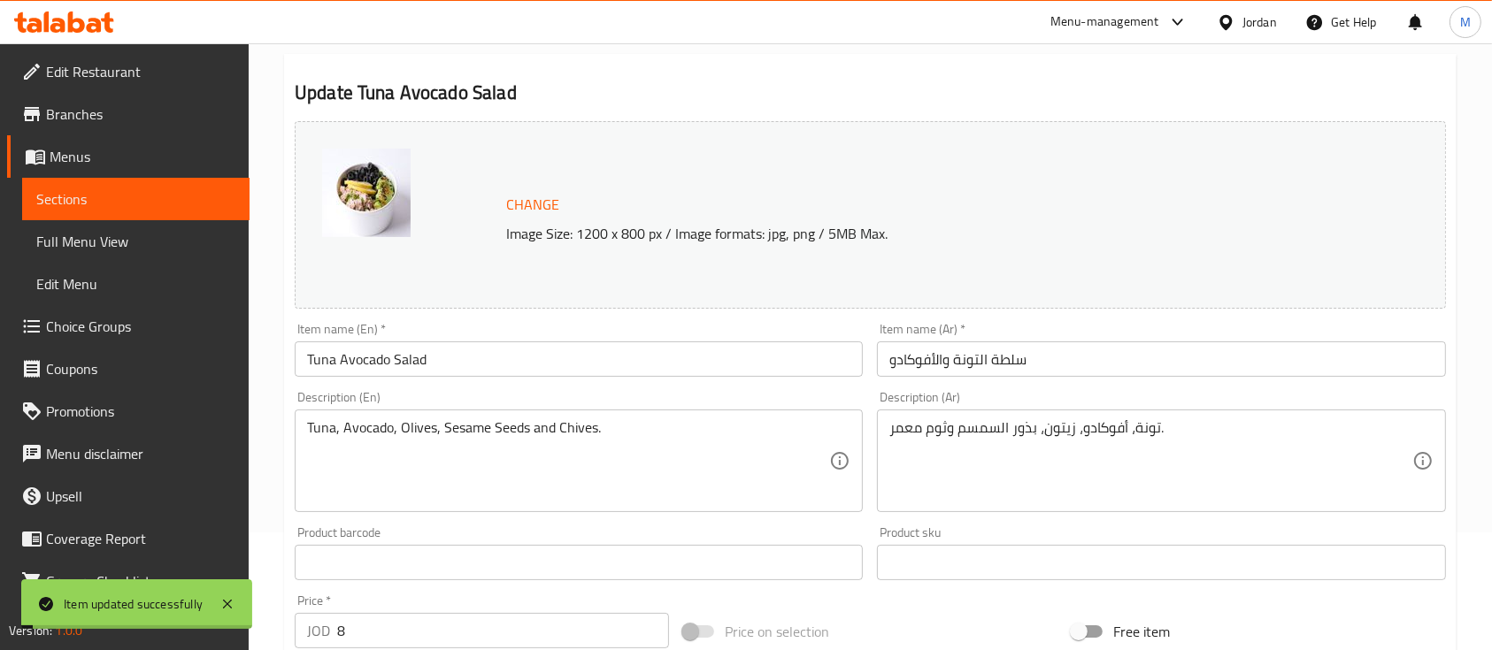
click at [78, 203] on span "Sections" at bounding box center [135, 198] width 199 height 21
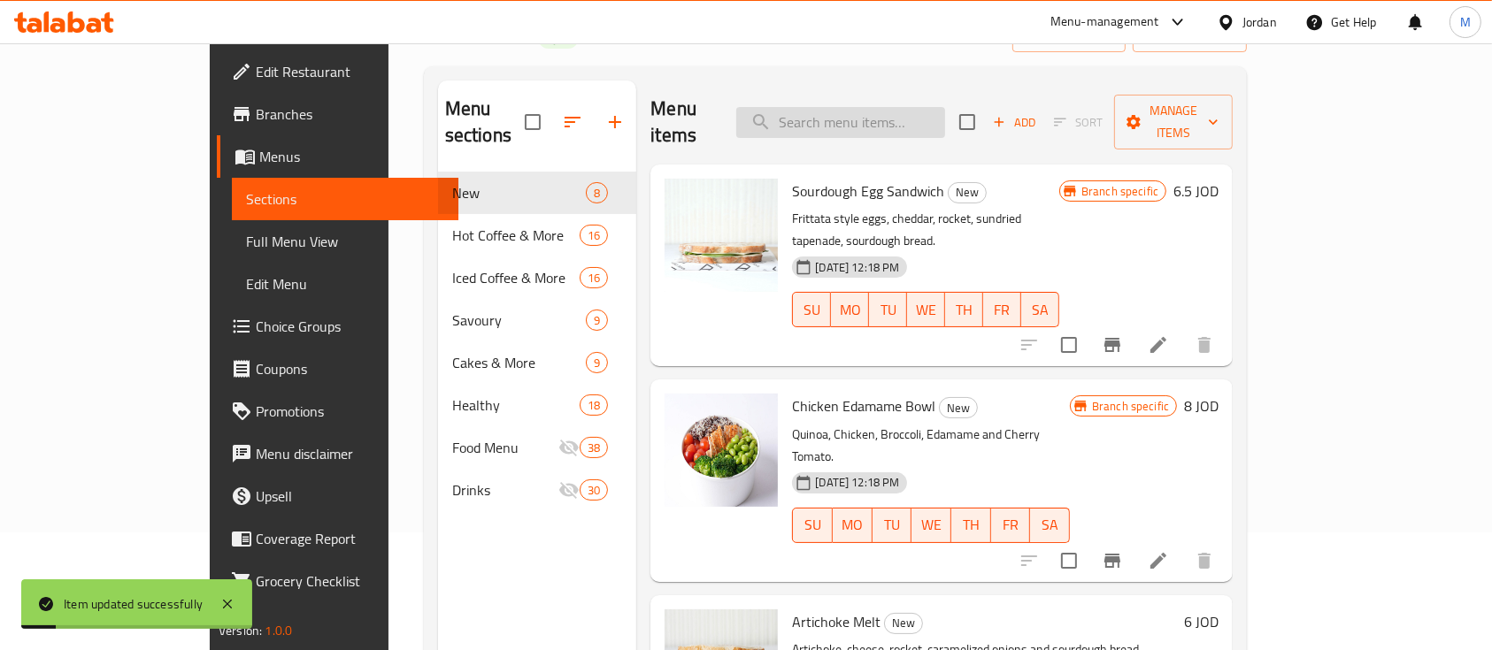
click at [899, 110] on input "search" at bounding box center [840, 122] width 209 height 31
paste input "Tuna avocado"
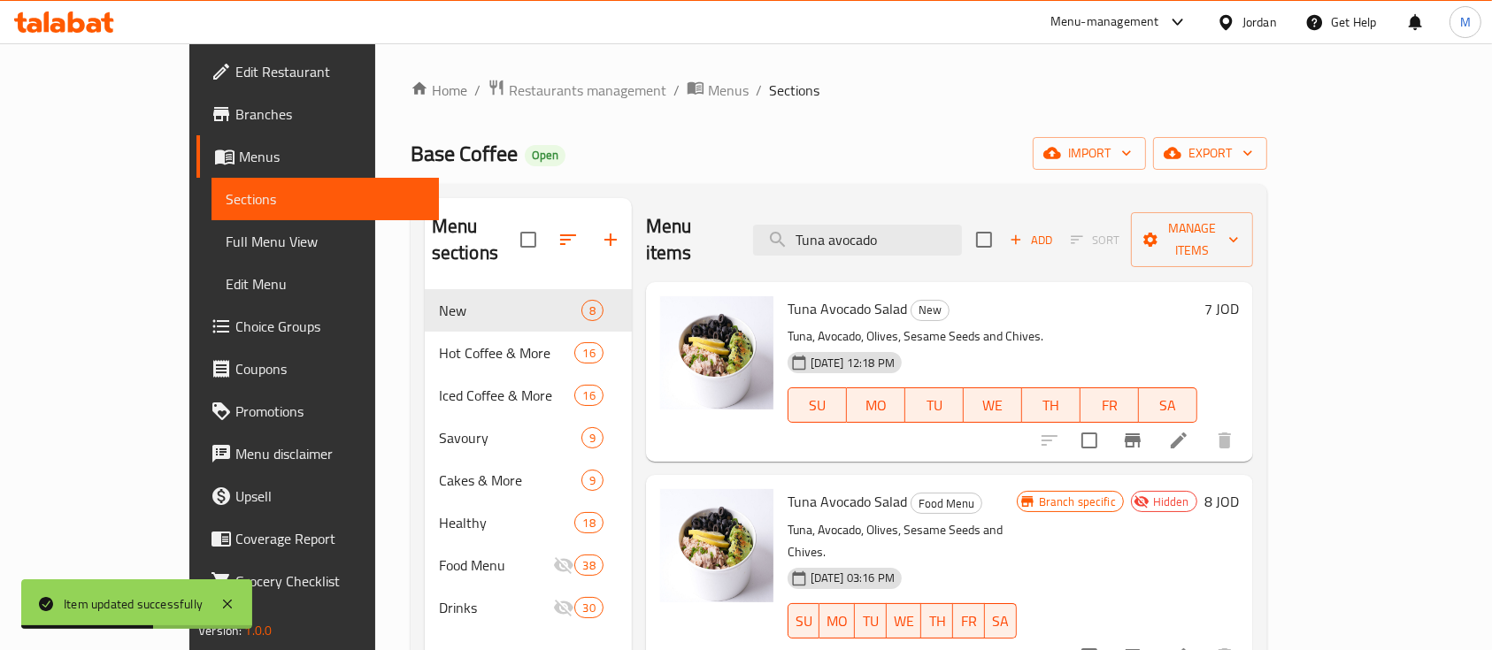
type input "Tuna avocado"
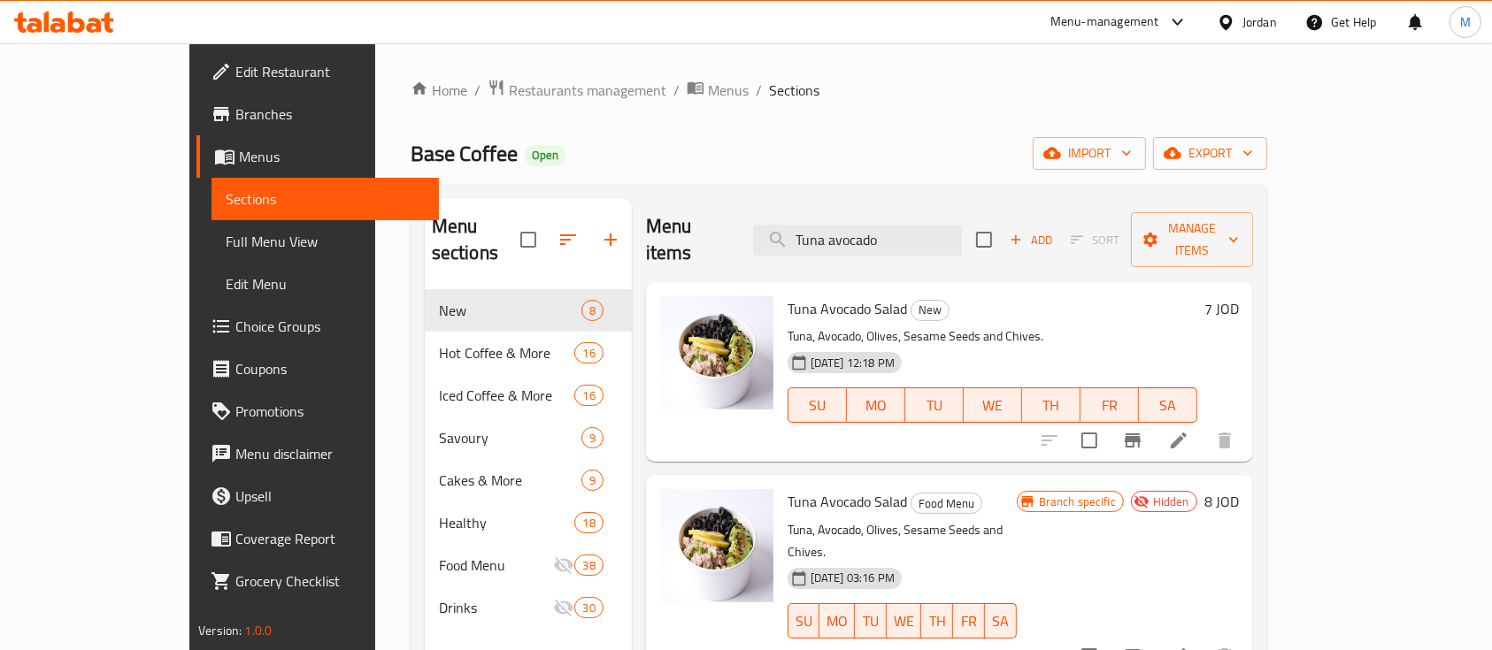
click at [1166, 19] on div at bounding box center [1177, 22] width 22 height 7
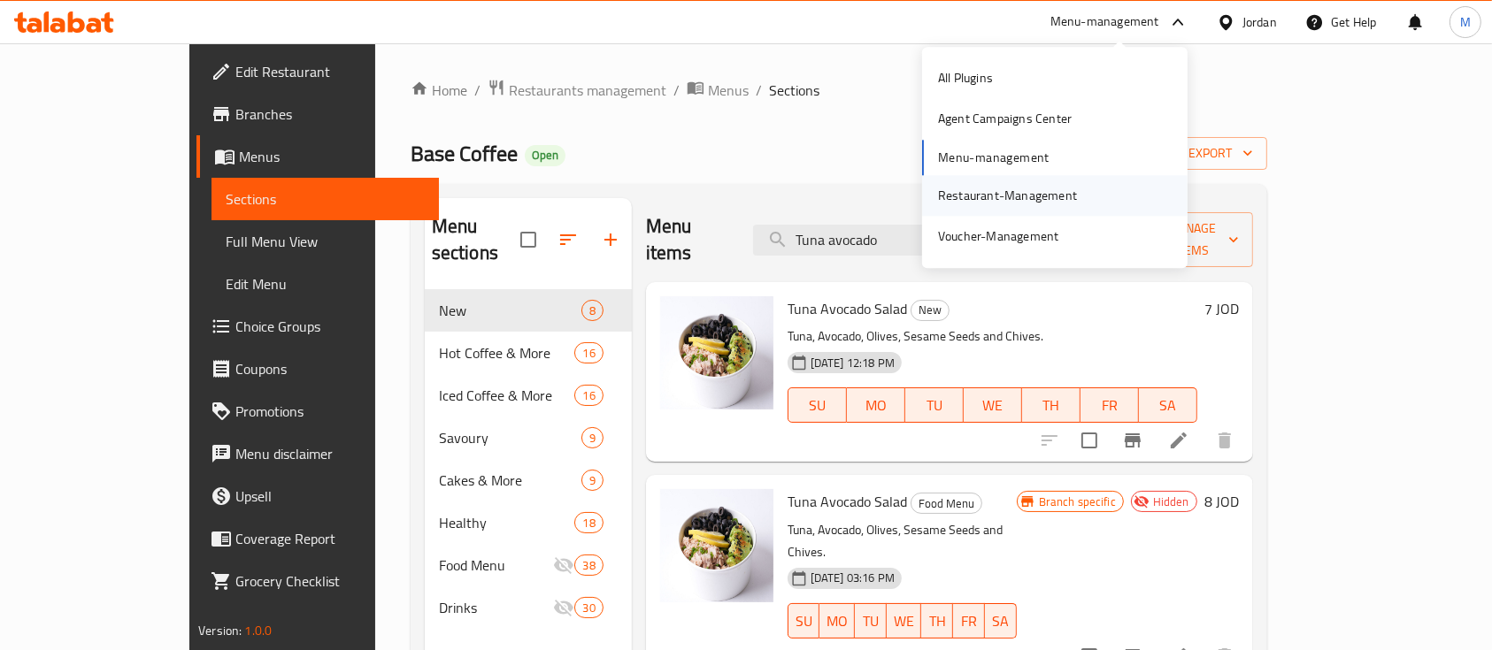
click at [984, 188] on div "Restaurant-Management" at bounding box center [1007, 195] width 139 height 19
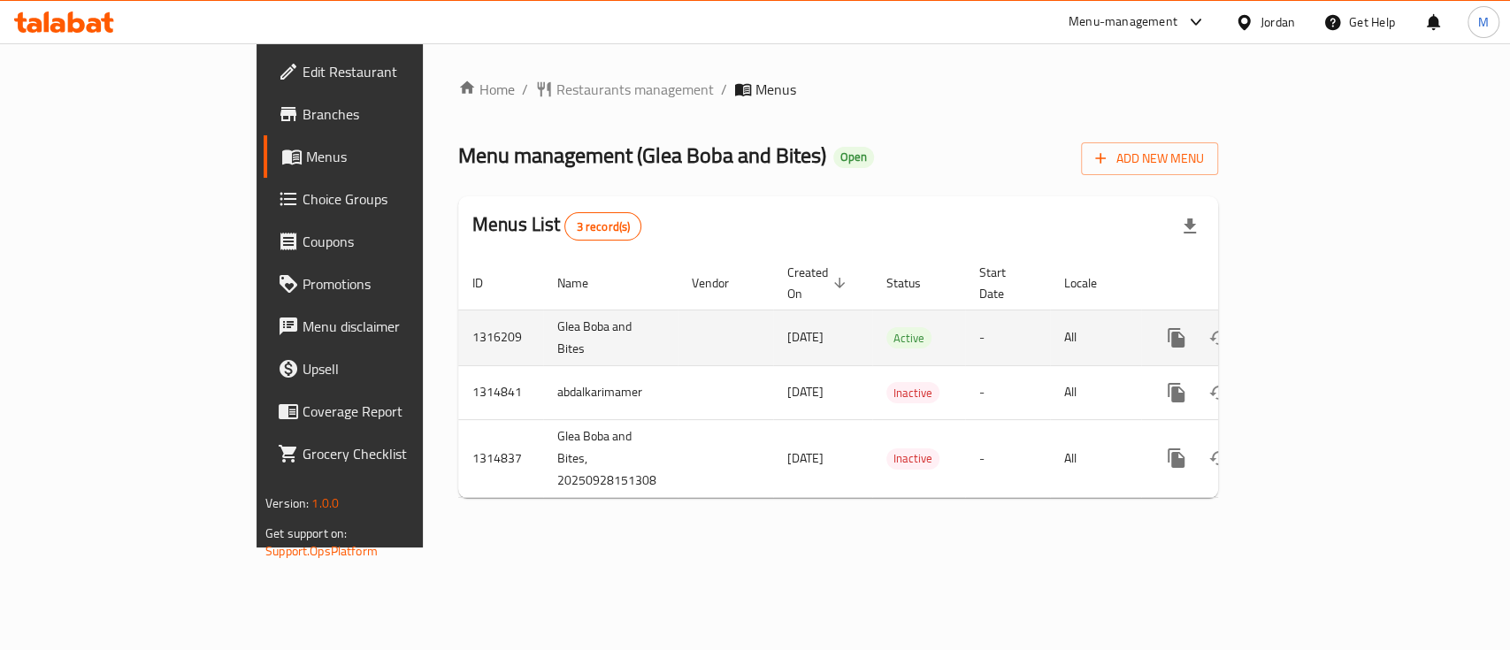
click at [1312, 330] on icon "enhanced table" at bounding box center [1304, 338] width 16 height 16
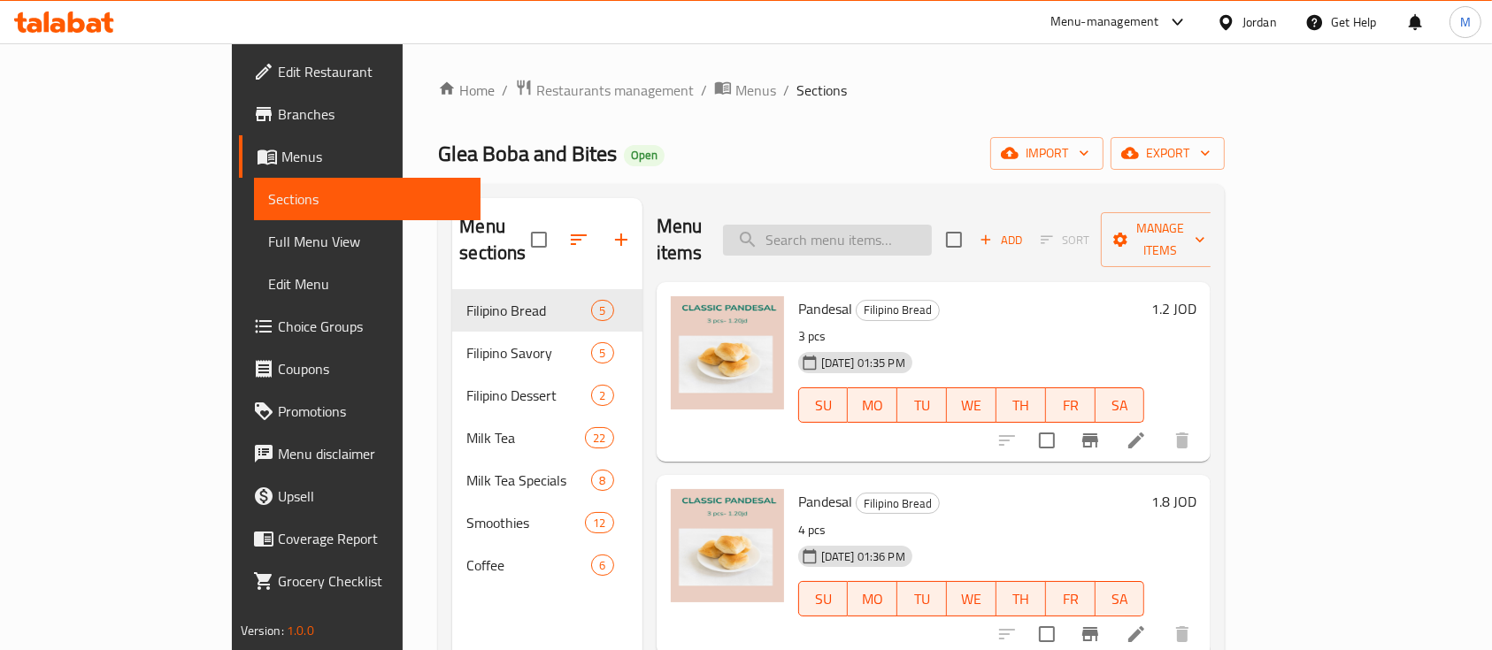
click at [875, 232] on input "search" at bounding box center [827, 240] width 209 height 31
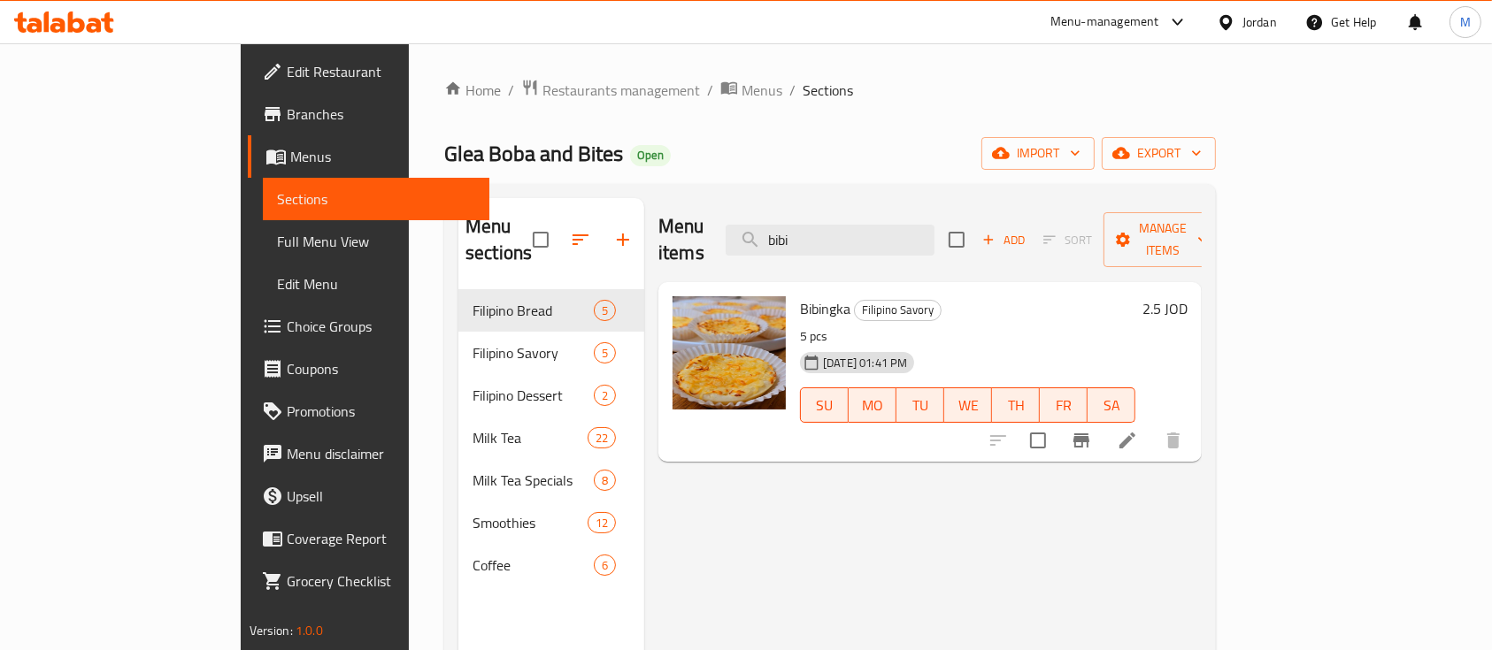
type input "bibi"
click at [1138, 430] on icon at bounding box center [1127, 440] width 21 height 21
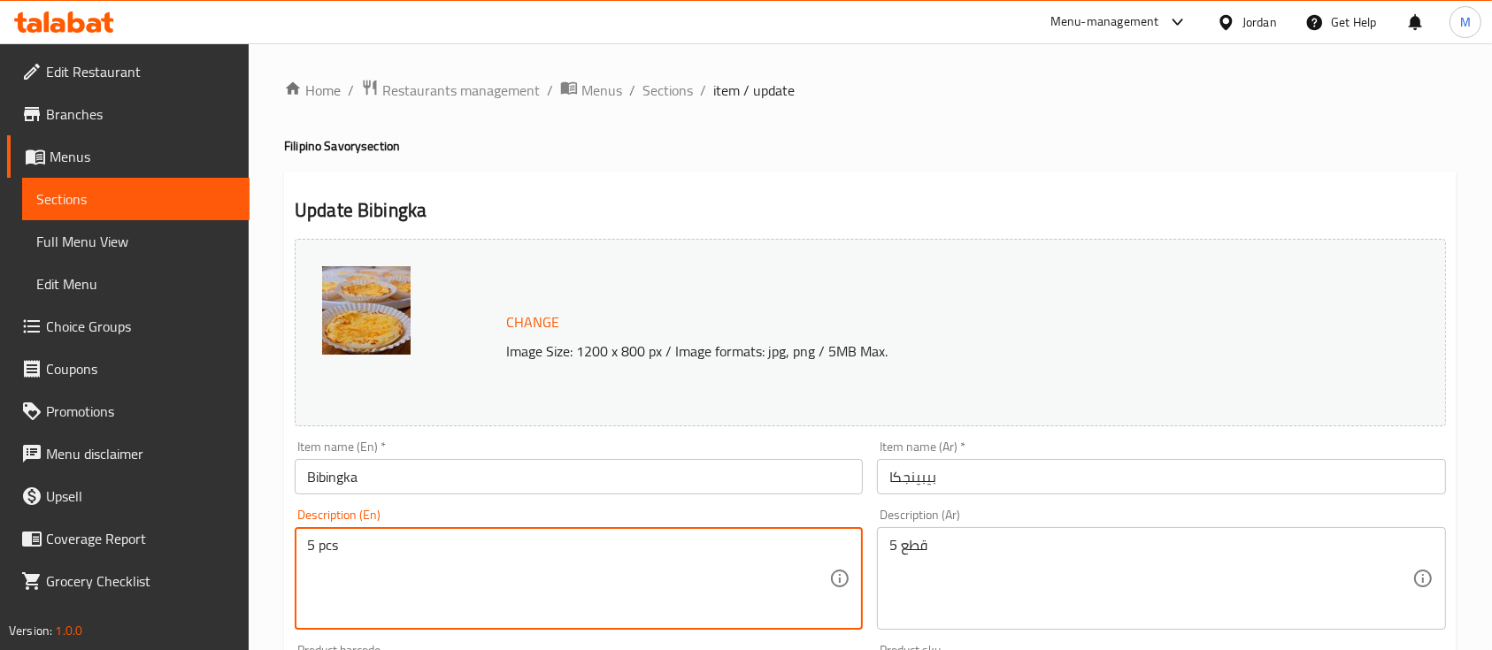
click at [396, 549] on textarea "5 pcs" at bounding box center [568, 579] width 522 height 84
type textarea "1 piece"
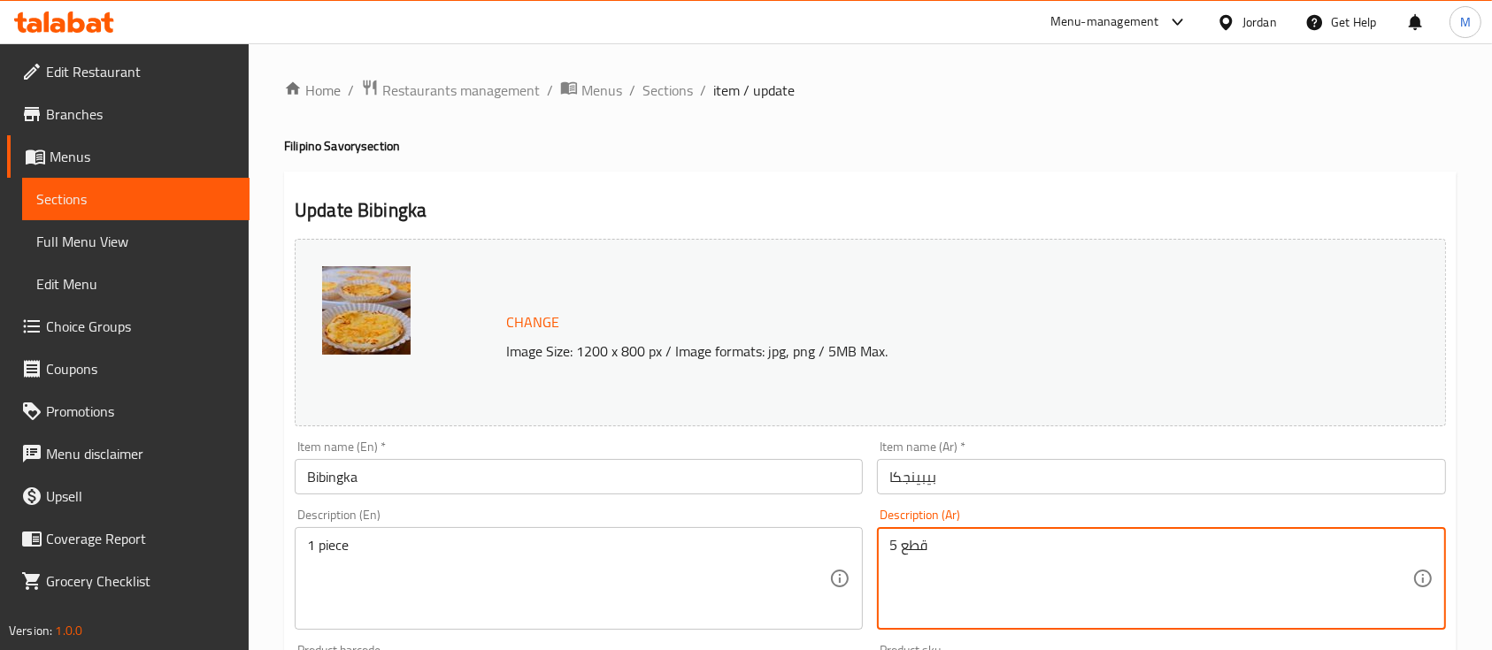
click at [901, 549] on textarea "5 قطع" at bounding box center [1150, 579] width 522 height 84
type textarea "ط"
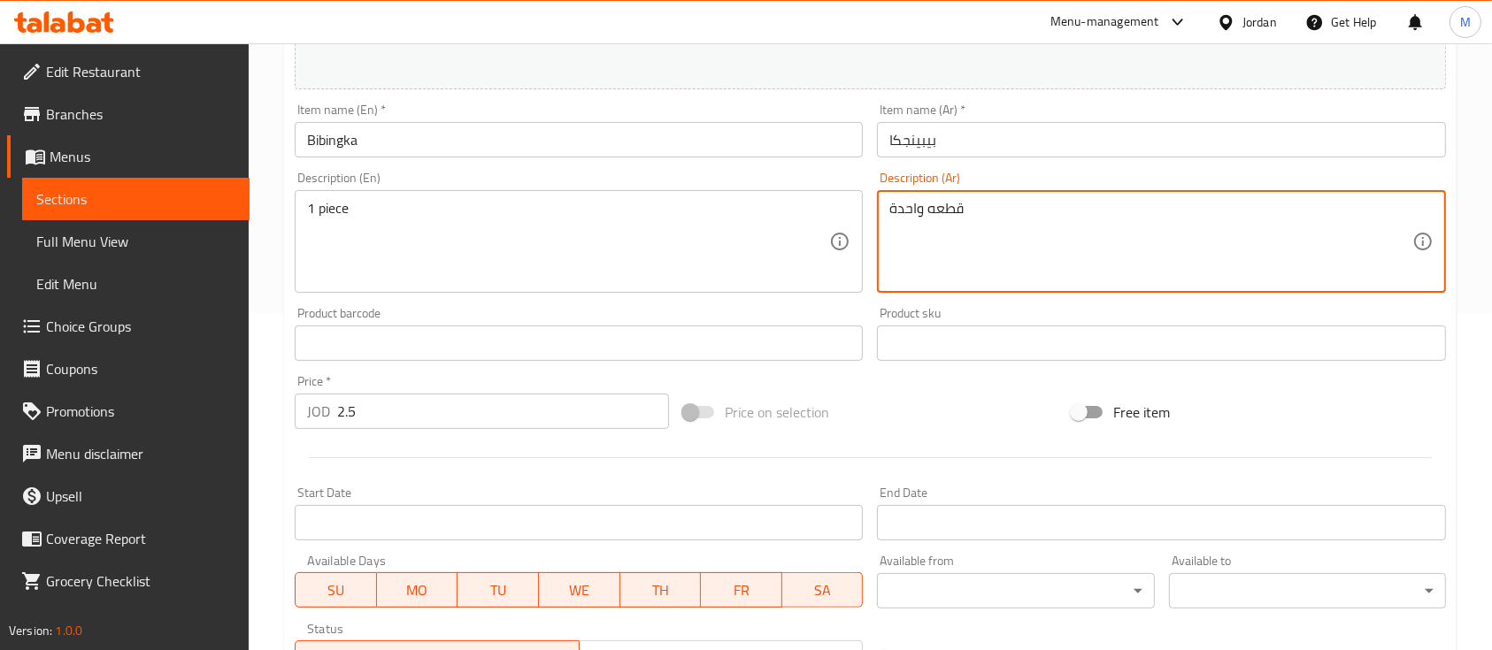
scroll to position [625, 0]
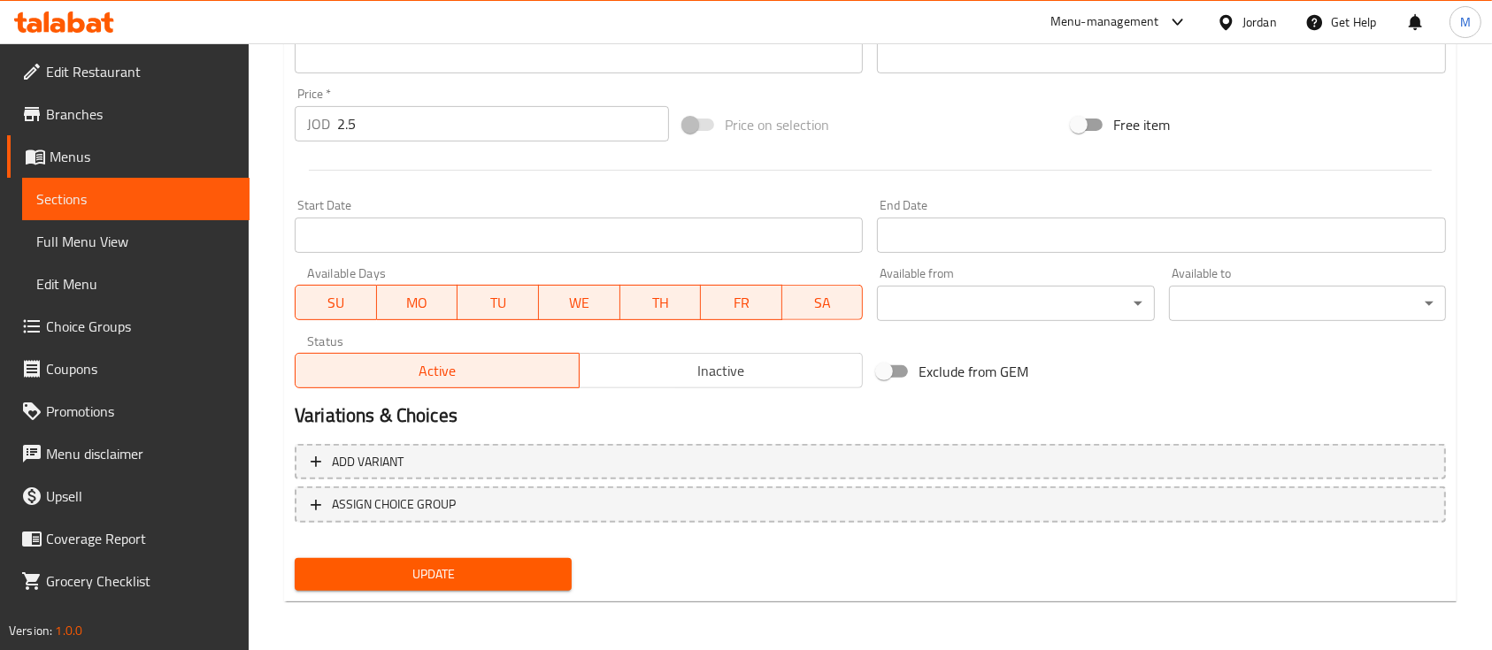
type textarea "قطعه واحدة"
click at [566, 561] on button "Update" at bounding box center [433, 574] width 277 height 33
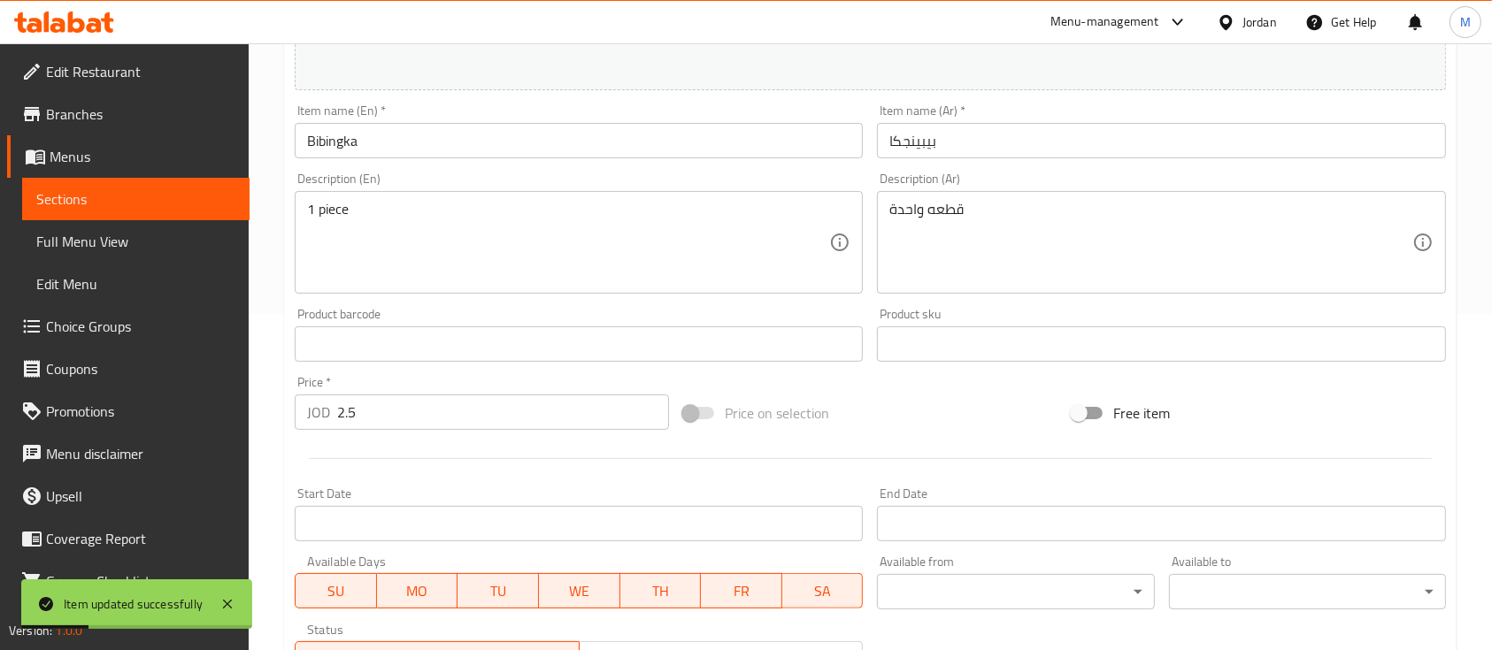
scroll to position [389, 0]
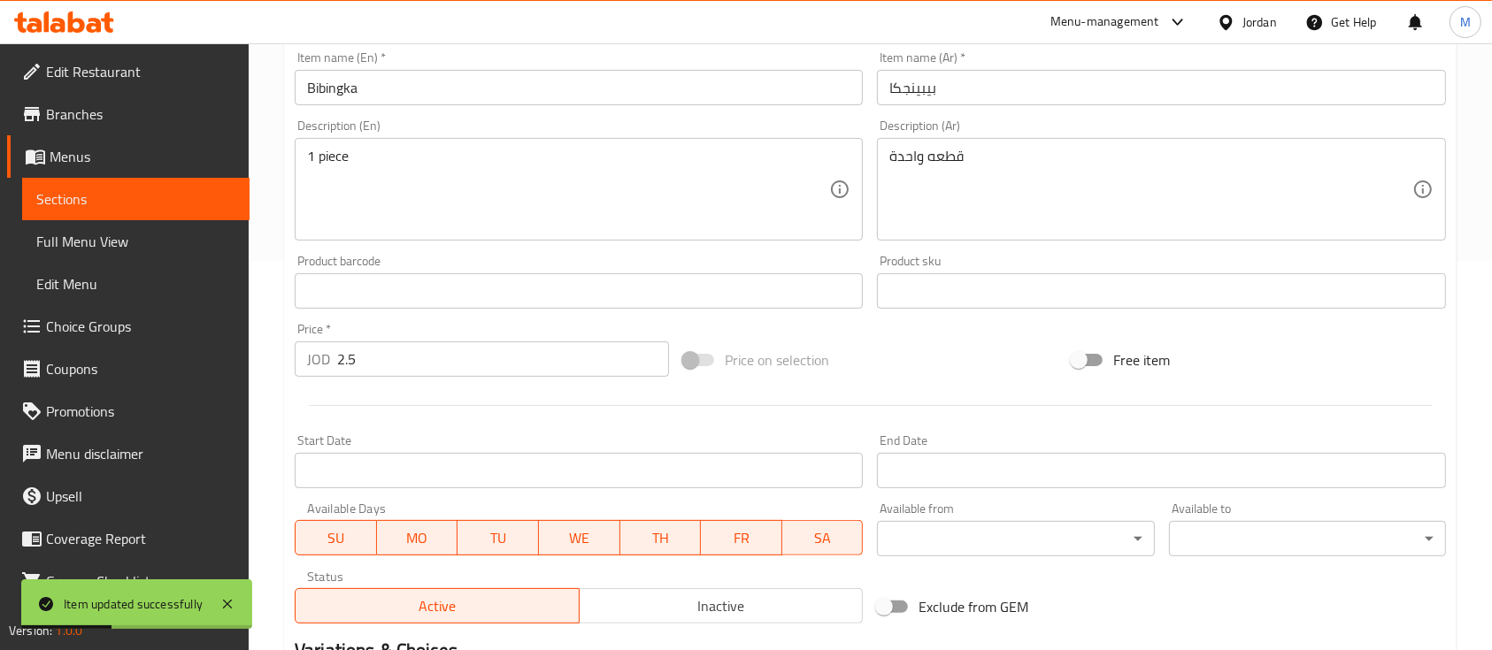
click at [443, 356] on input "2.5" at bounding box center [503, 359] width 332 height 35
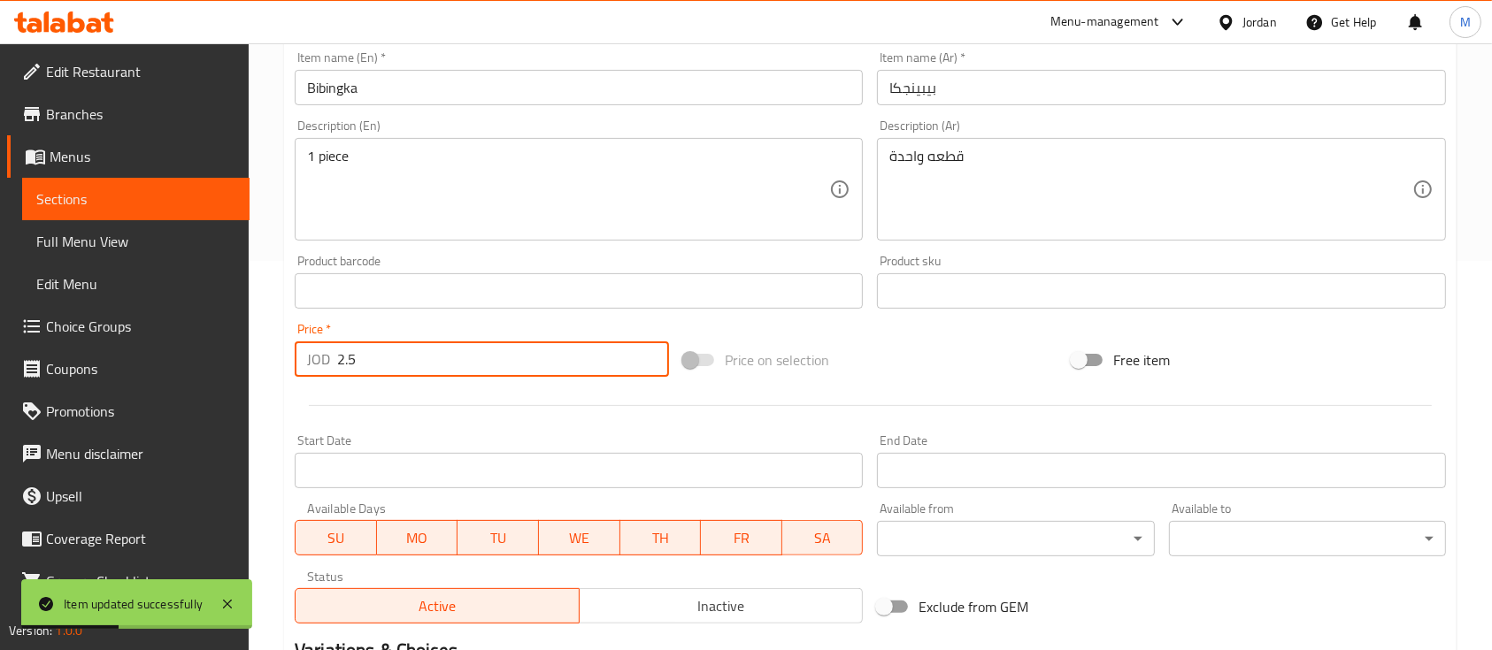
click at [443, 356] on input "2.5" at bounding box center [503, 359] width 332 height 35
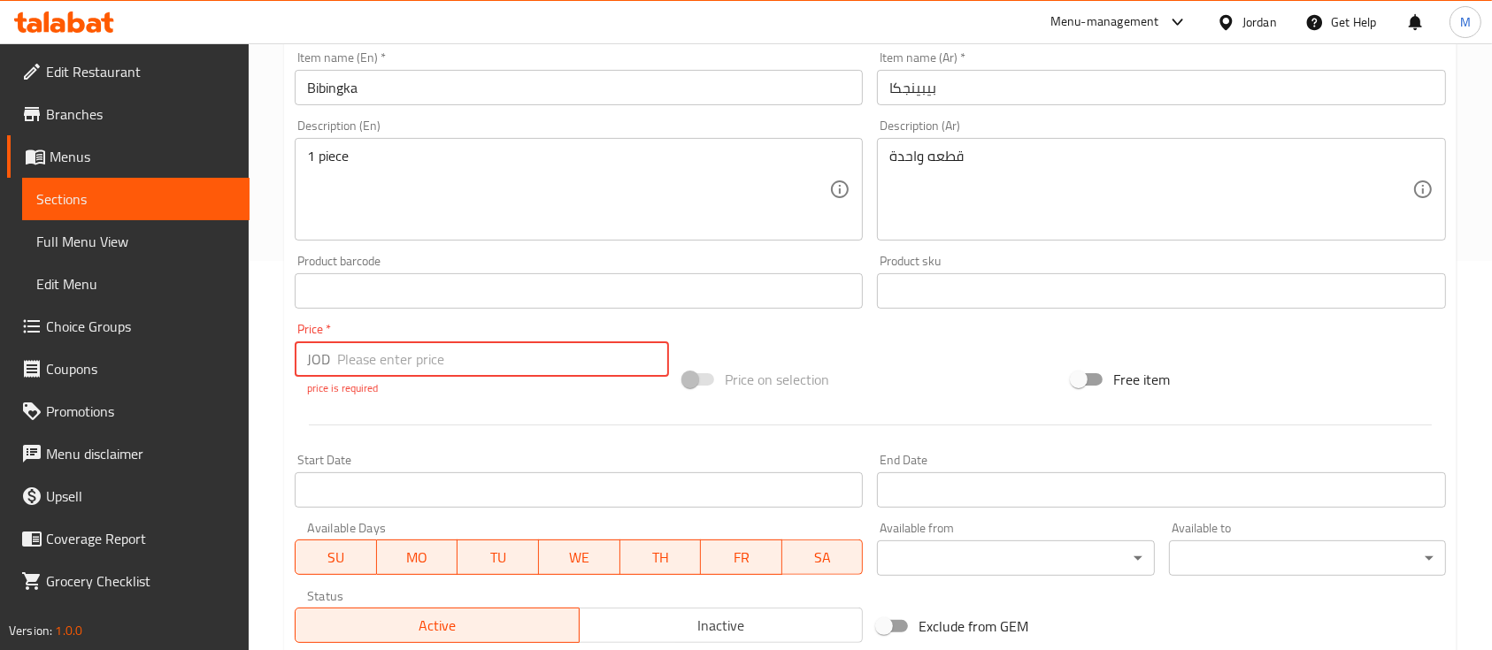
click at [367, 370] on input "number" at bounding box center [503, 359] width 332 height 35
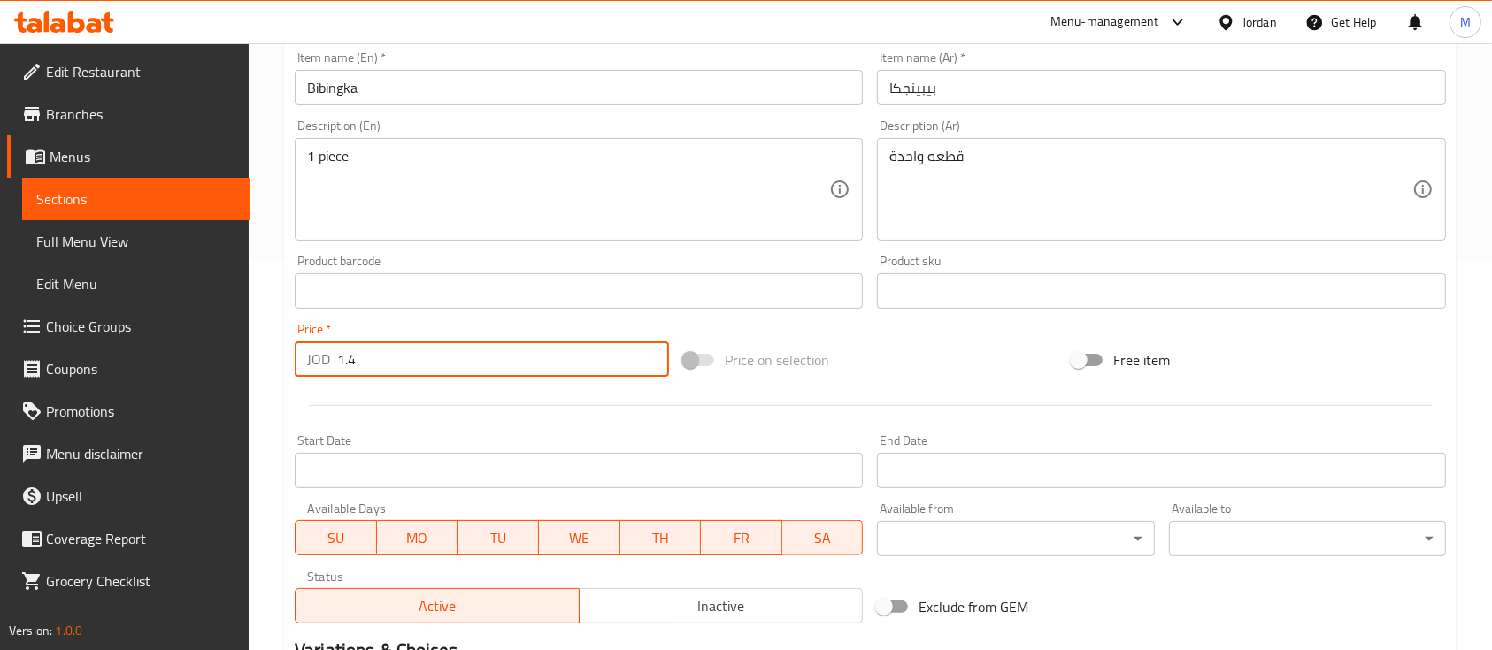
scroll to position [625, 0]
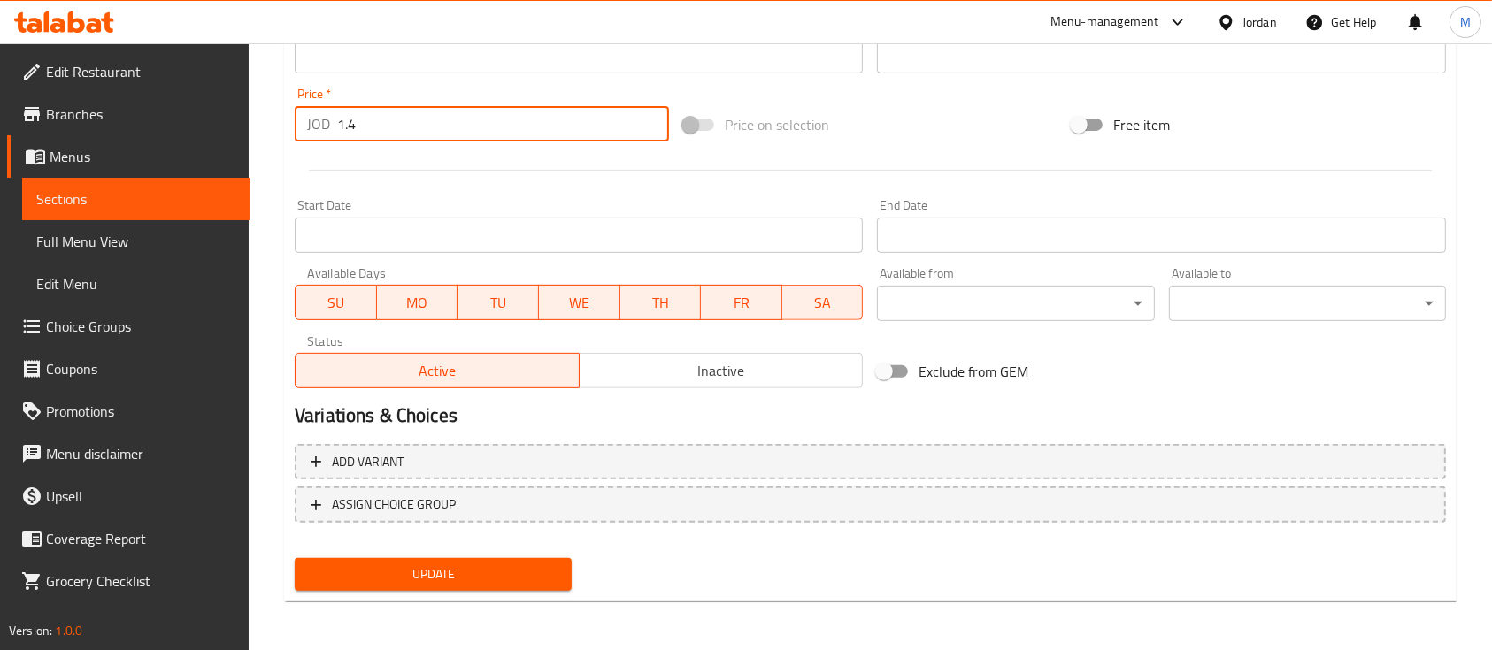
type input "1.4"
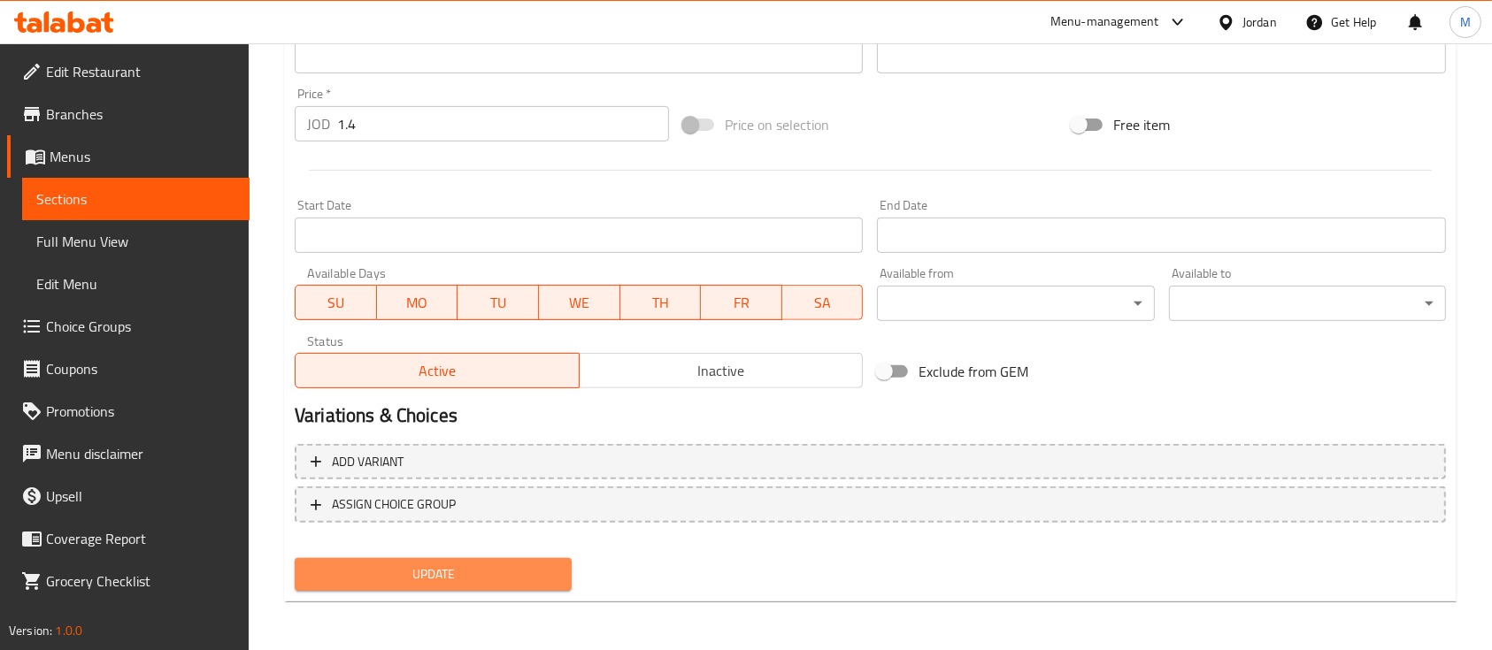
click at [466, 585] on button "Update" at bounding box center [433, 574] width 277 height 33
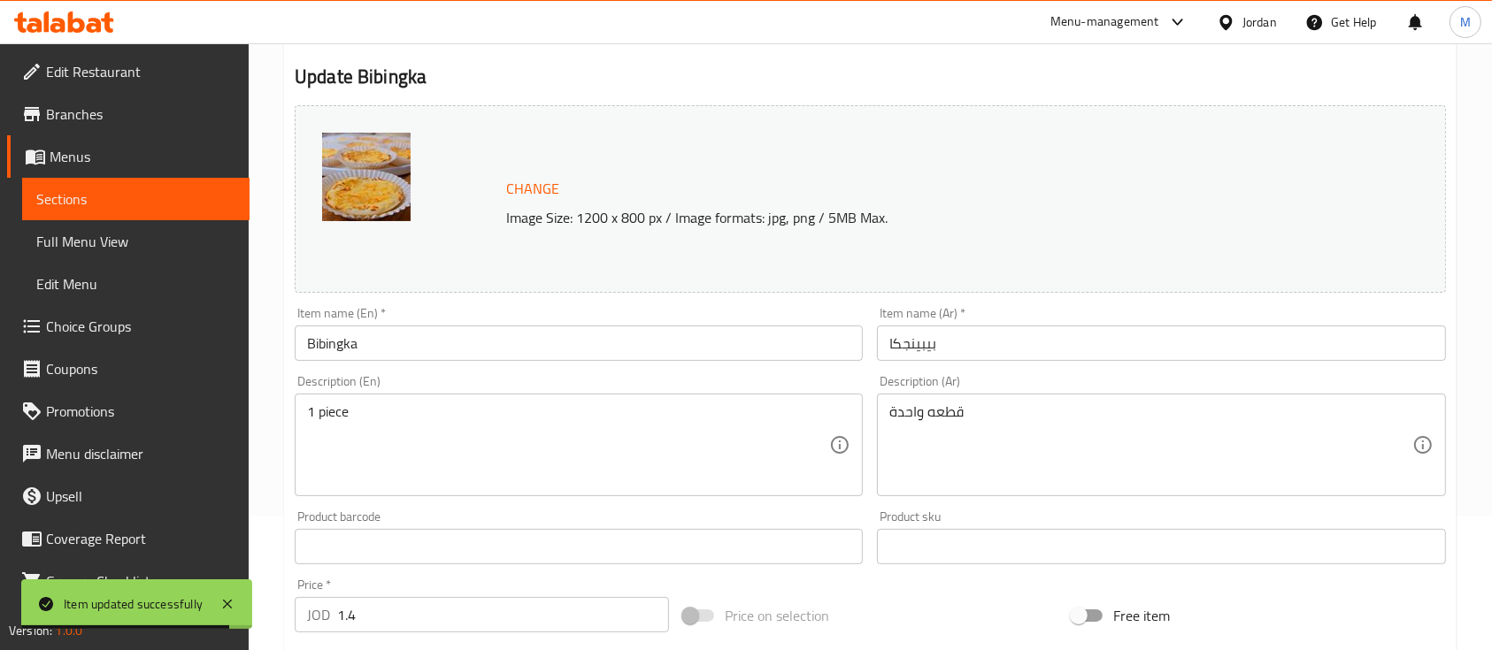
scroll to position [0, 0]
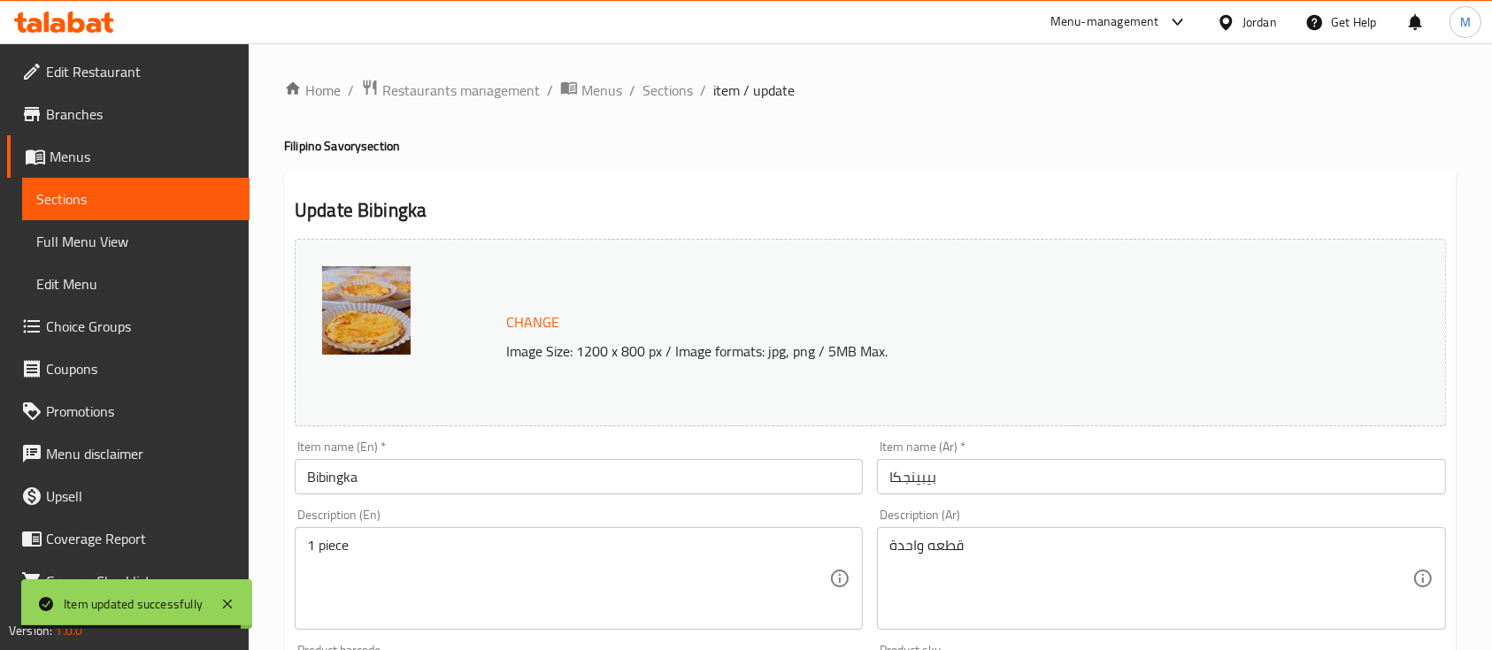
drag, startPoint x: 140, startPoint y: 114, endPoint x: 163, endPoint y: 122, distance: 24.3
click at [140, 114] on span "Branches" at bounding box center [140, 114] width 189 height 21
